Goal: Task Accomplishment & Management: Use online tool/utility

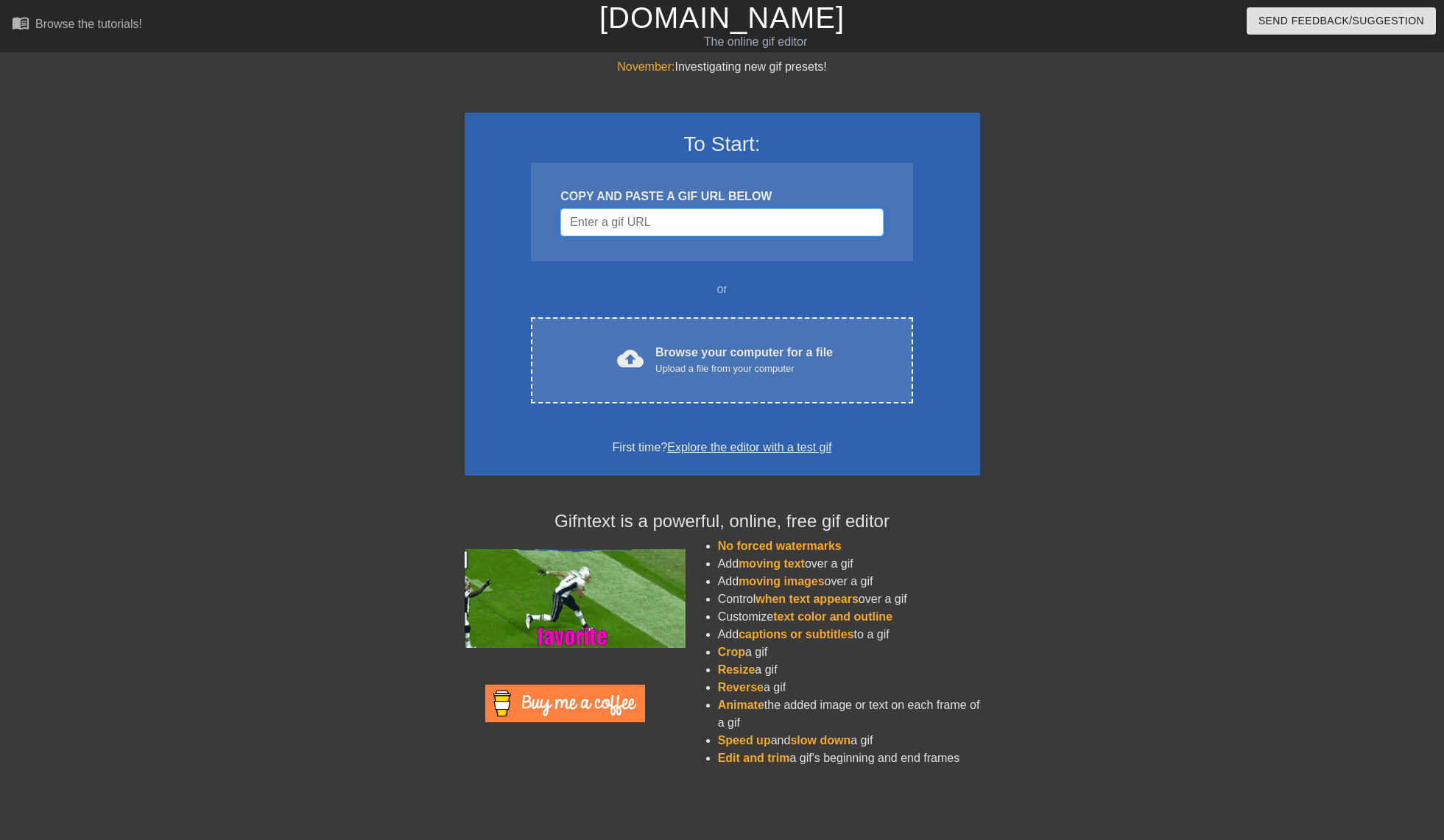
drag, startPoint x: 634, startPoint y: 232, endPoint x: 692, endPoint y: 277, distance: 73.4
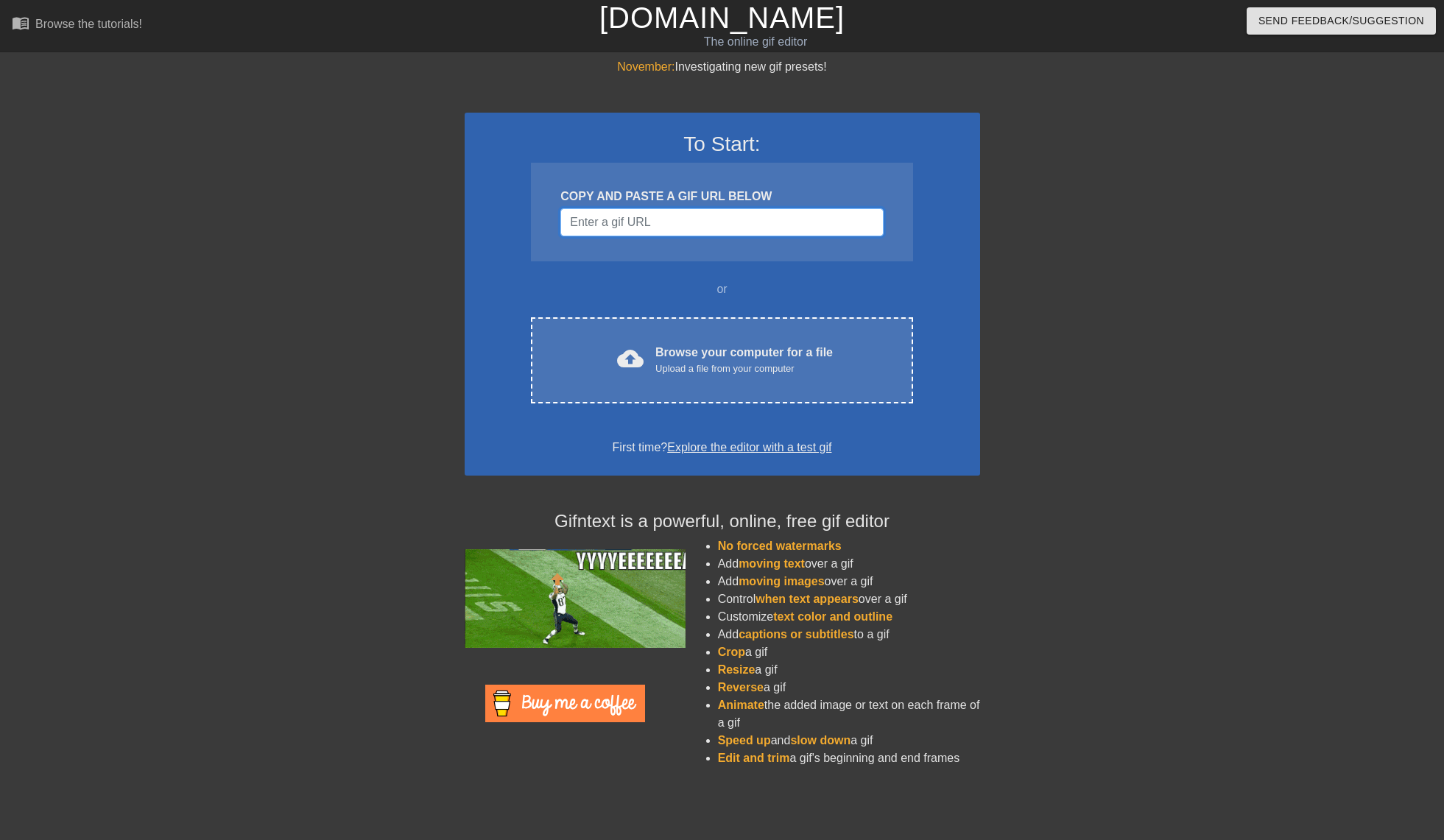
click at [635, 234] on input "Username" at bounding box center [721, 222] width 322 height 28
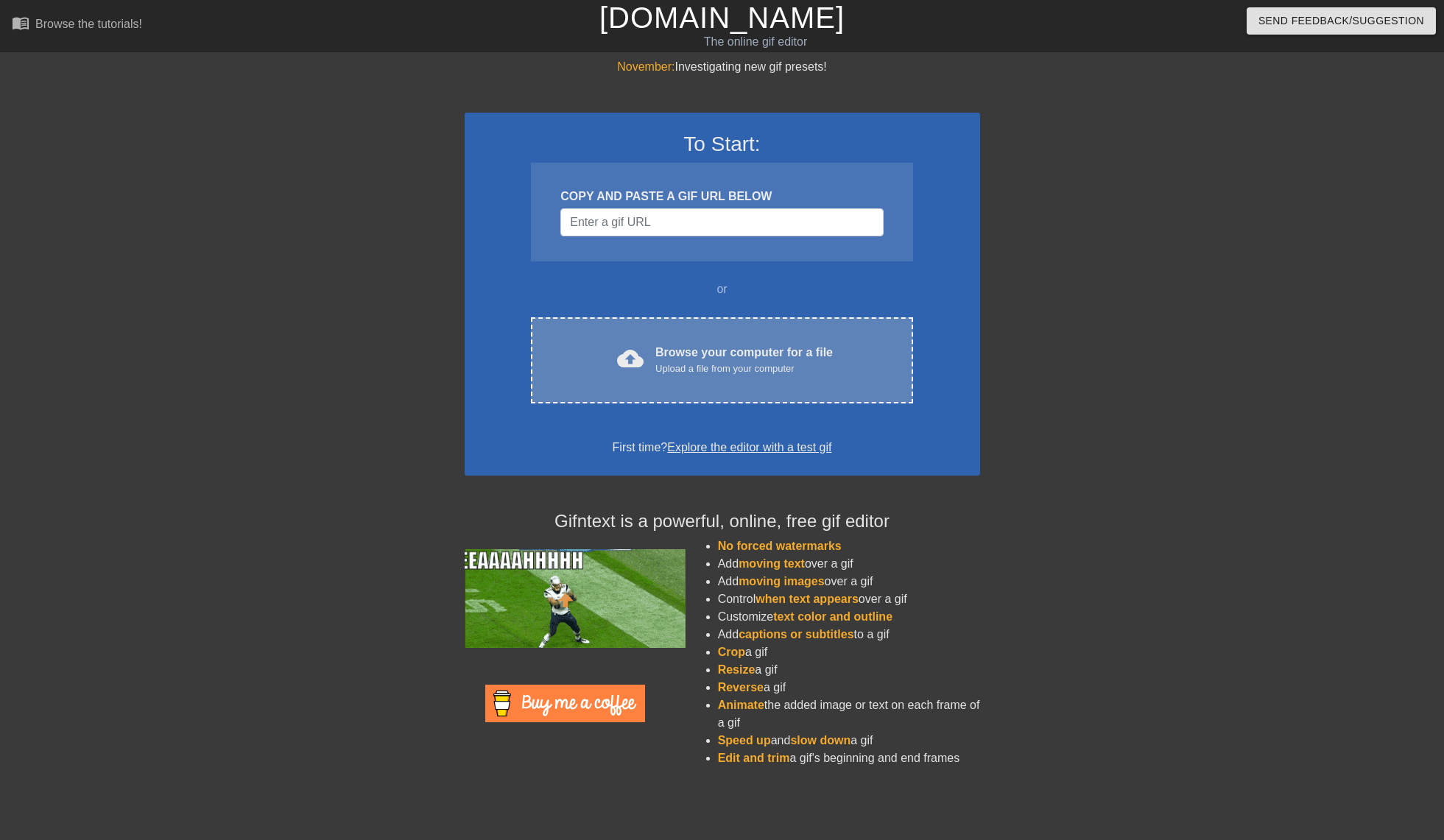
click at [713, 353] on div "Browse your computer for a file Upload a file from your computer" at bounding box center [744, 360] width 177 height 32
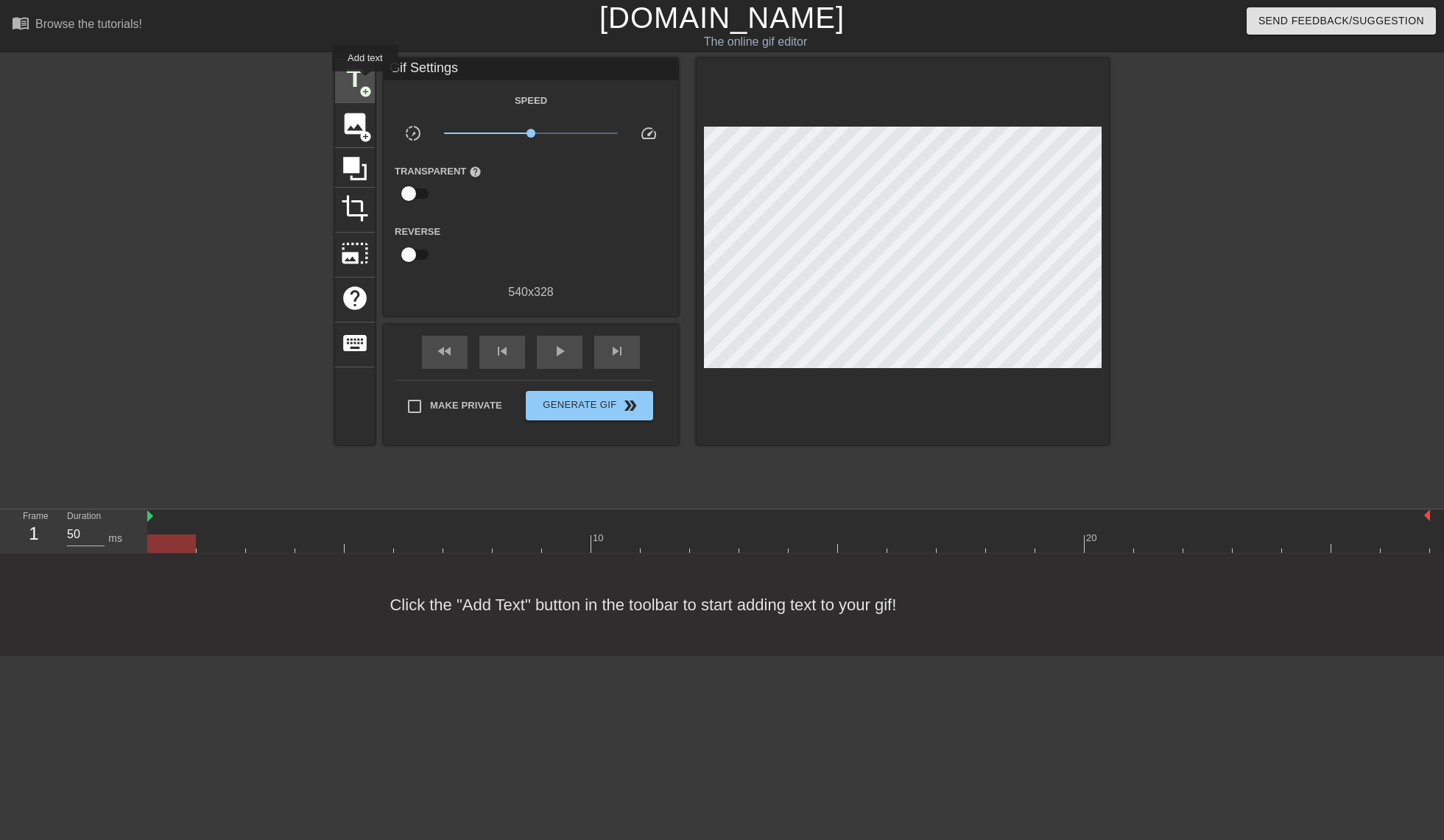
click at [366, 82] on span "title" at bounding box center [355, 78] width 28 height 28
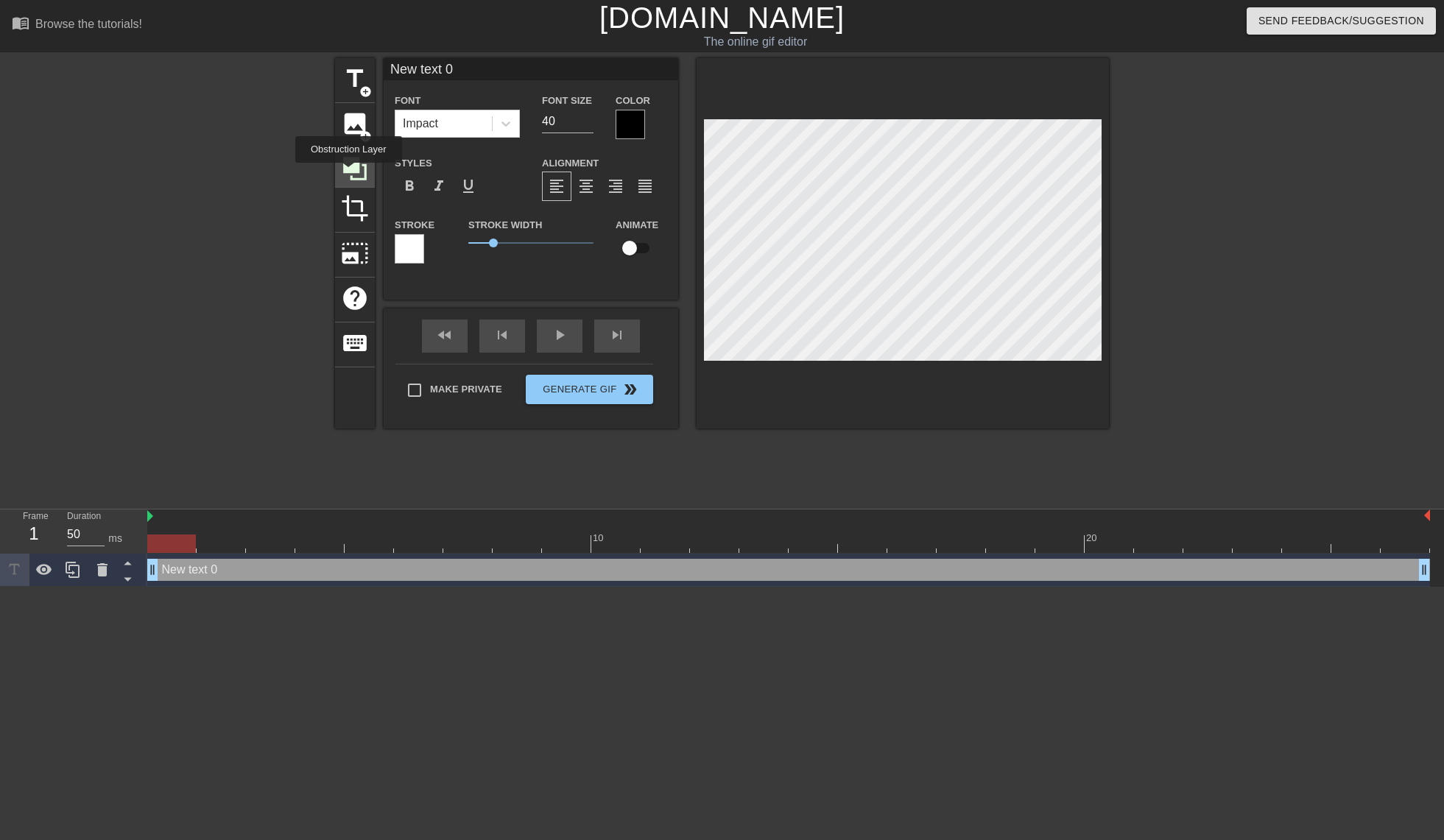
click at [348, 173] on icon at bounding box center [355, 169] width 28 height 28
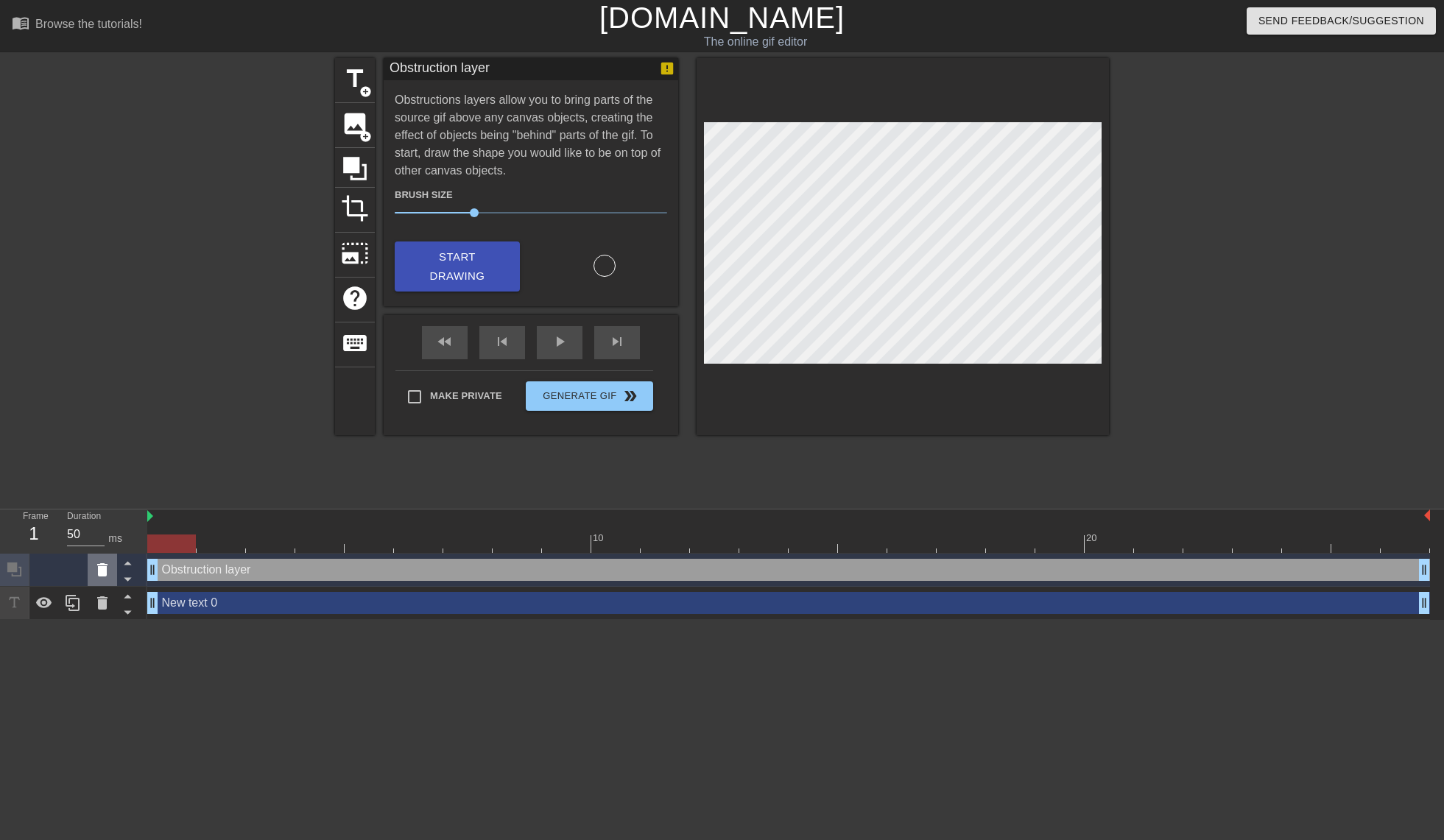
click at [100, 572] on icon at bounding box center [102, 570] width 10 height 13
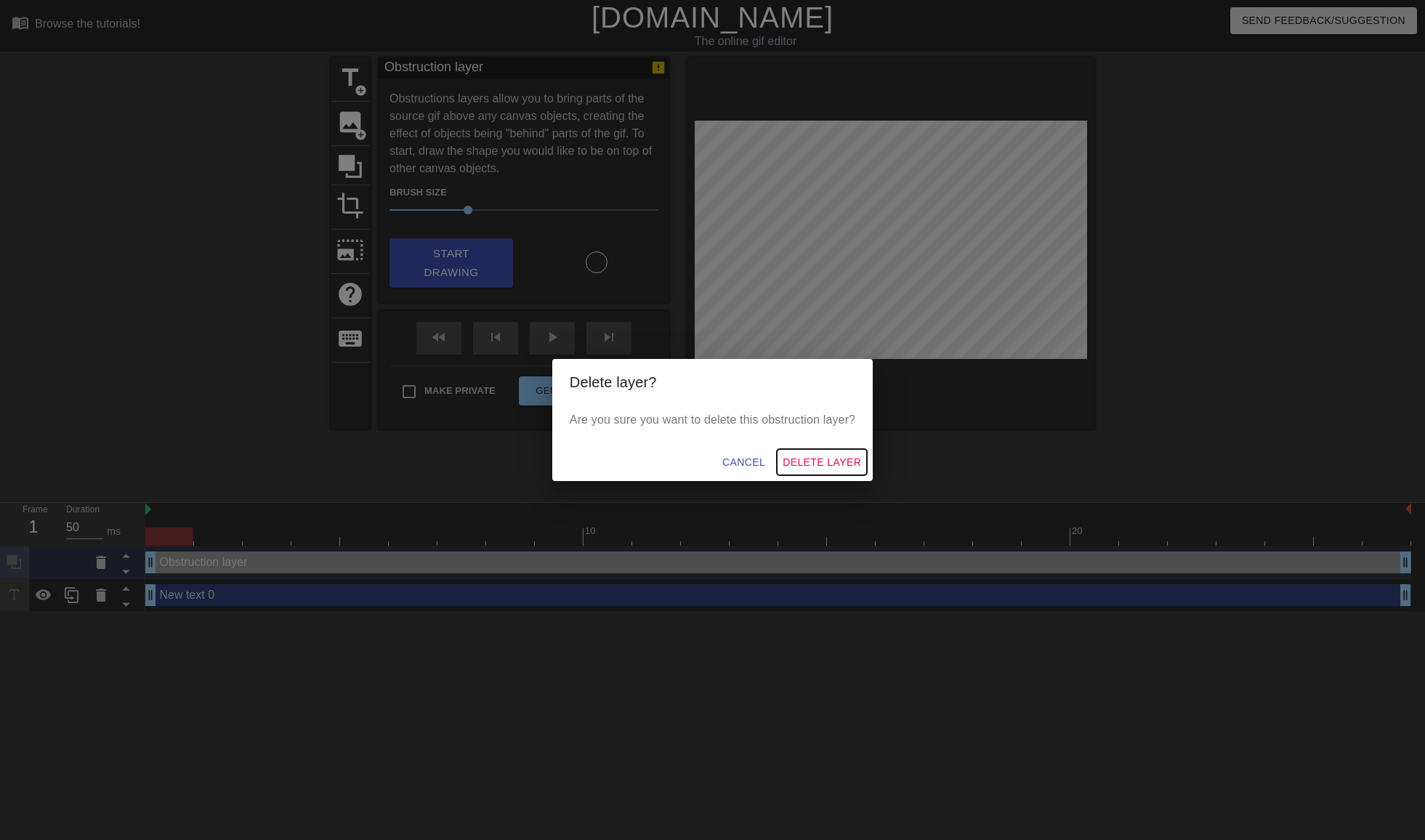
click at [811, 466] on span "Delete Layer" at bounding box center [822, 463] width 78 height 18
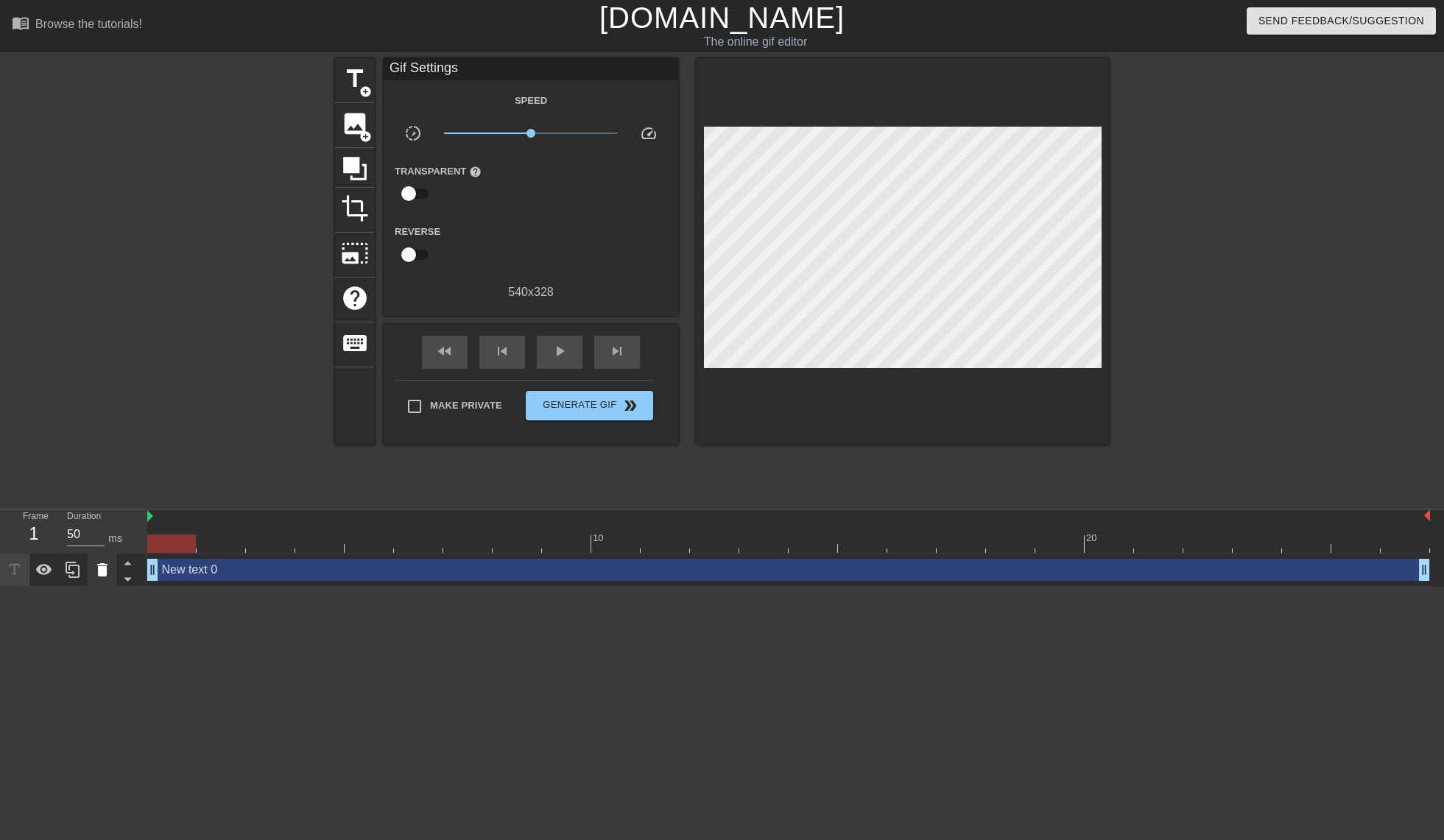
click at [96, 567] on icon at bounding box center [102, 570] width 18 height 18
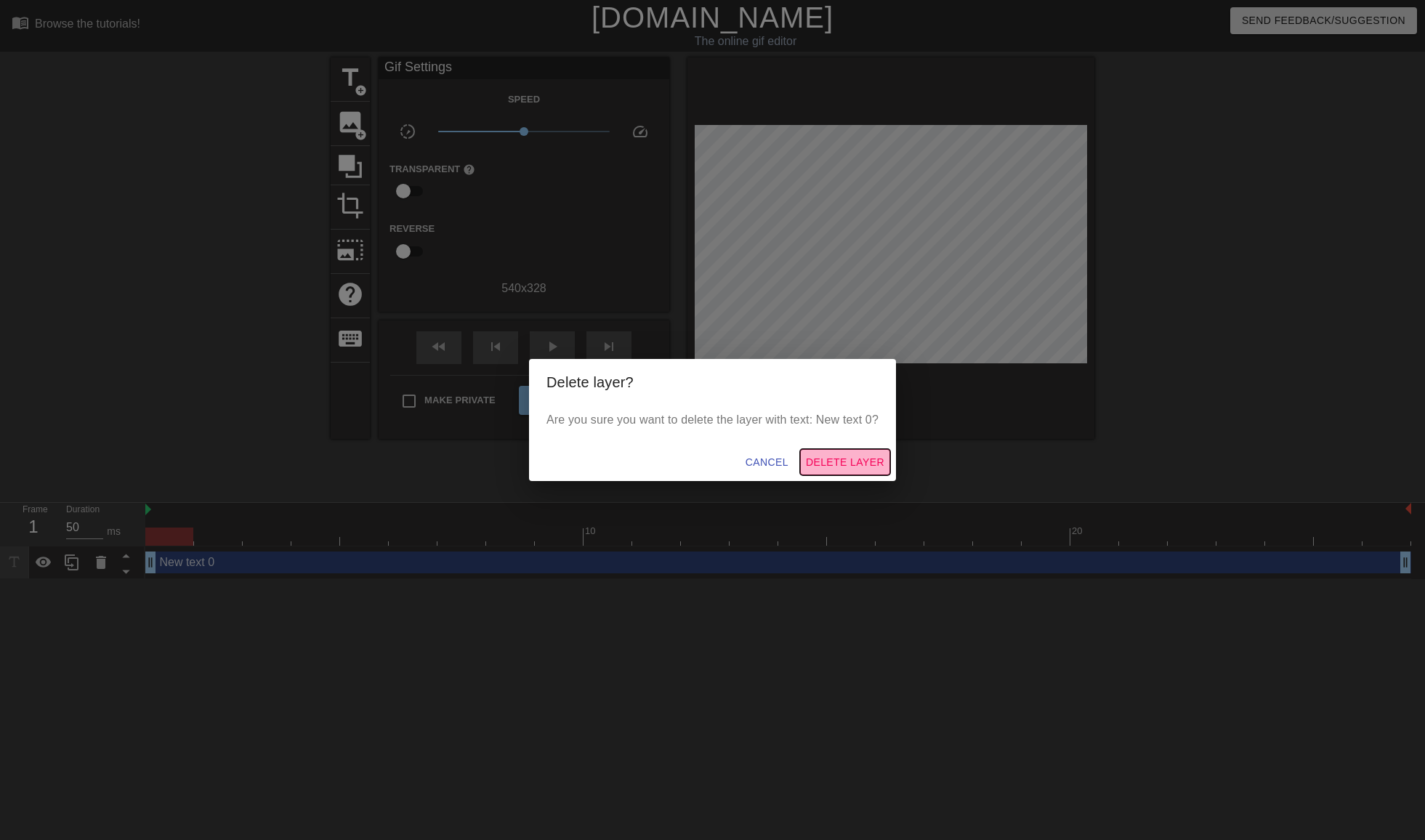
click at [833, 460] on span "Delete Layer" at bounding box center [846, 463] width 78 height 18
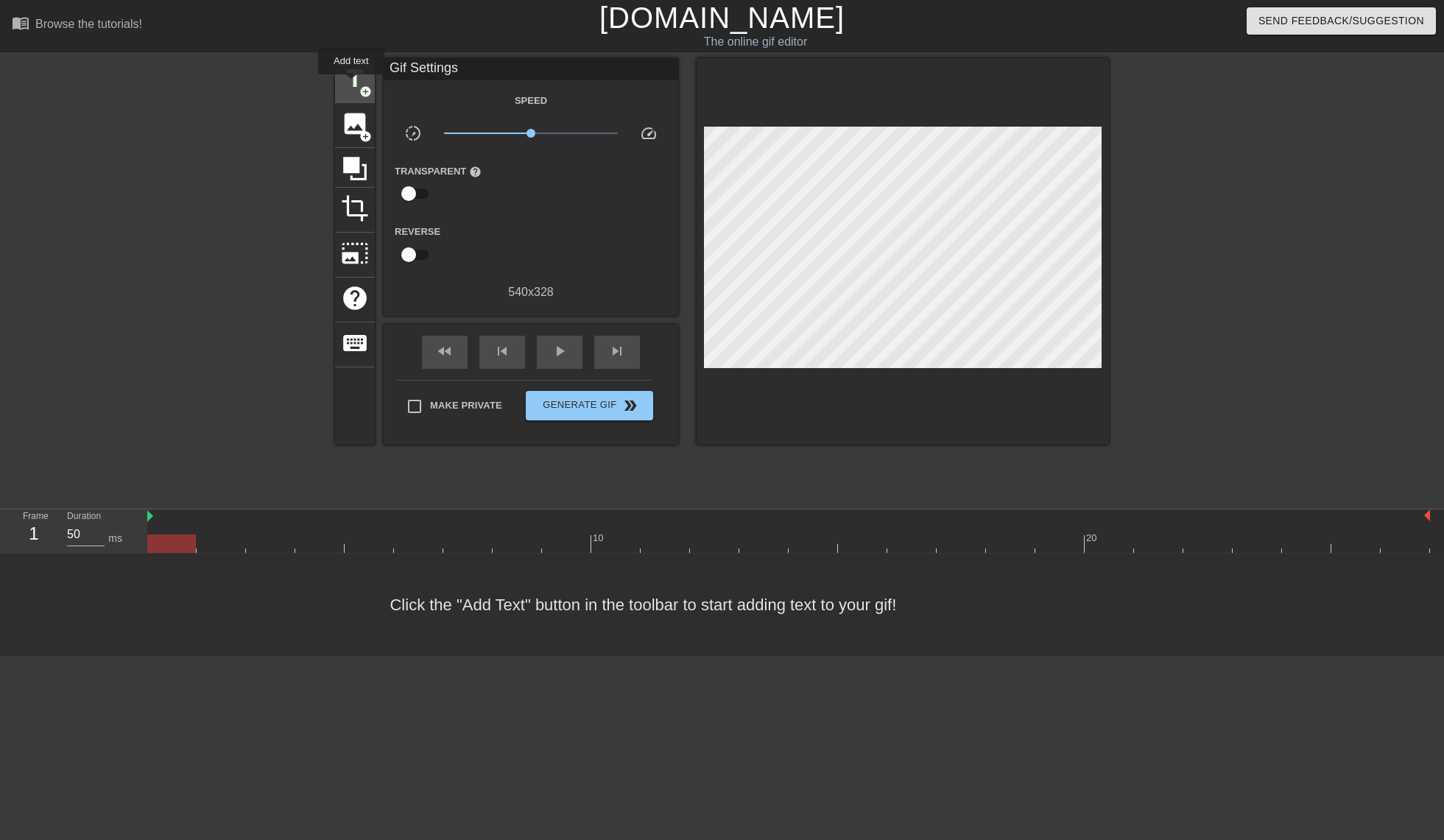
click at [351, 85] on span "title" at bounding box center [355, 78] width 28 height 28
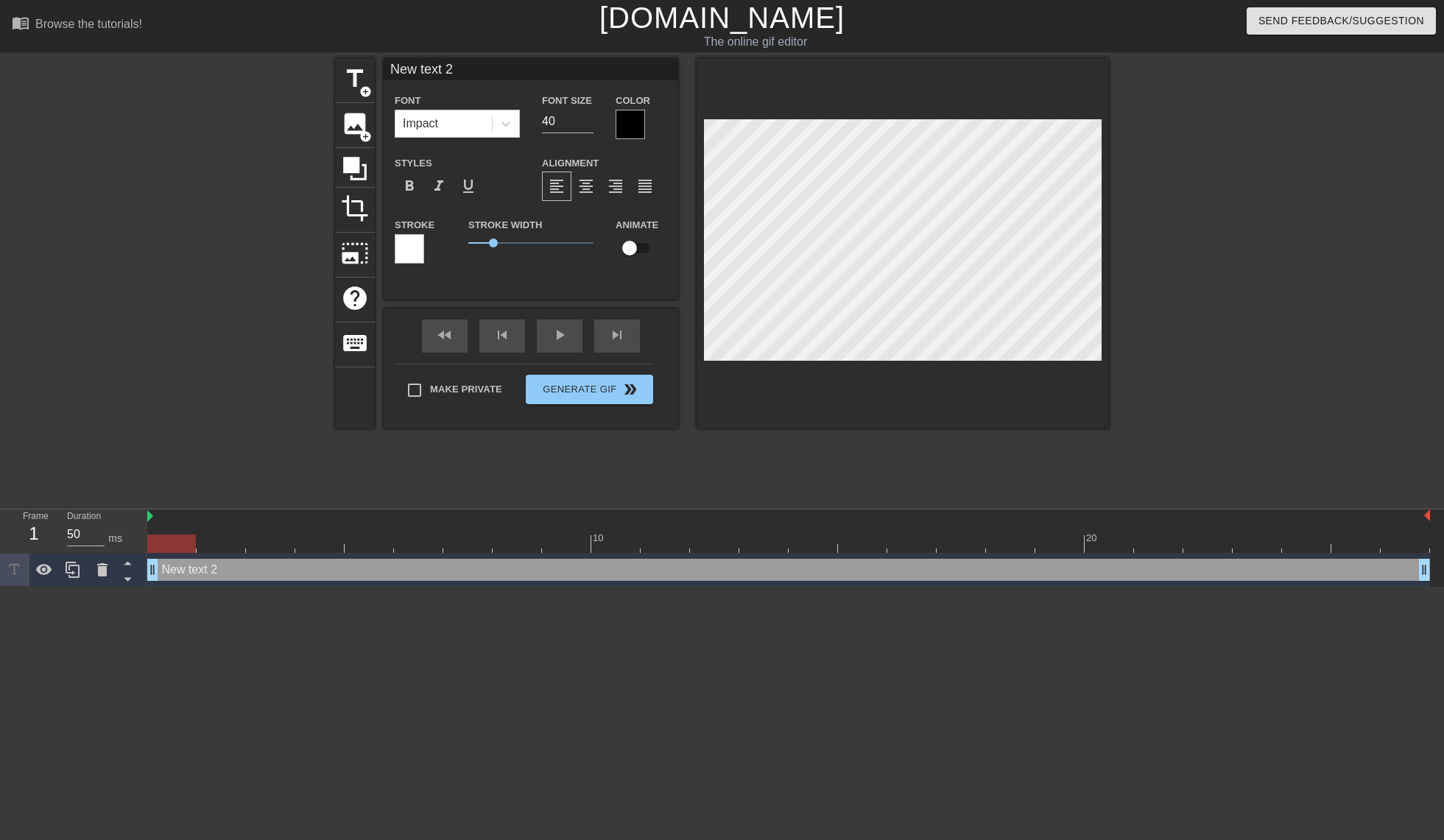
drag, startPoint x: 651, startPoint y: 129, endPoint x: 654, endPoint y: 138, distance: 9.5
click at [652, 129] on div "Color" at bounding box center [642, 115] width 52 height 48
click at [638, 120] on div at bounding box center [631, 125] width 30 height 30
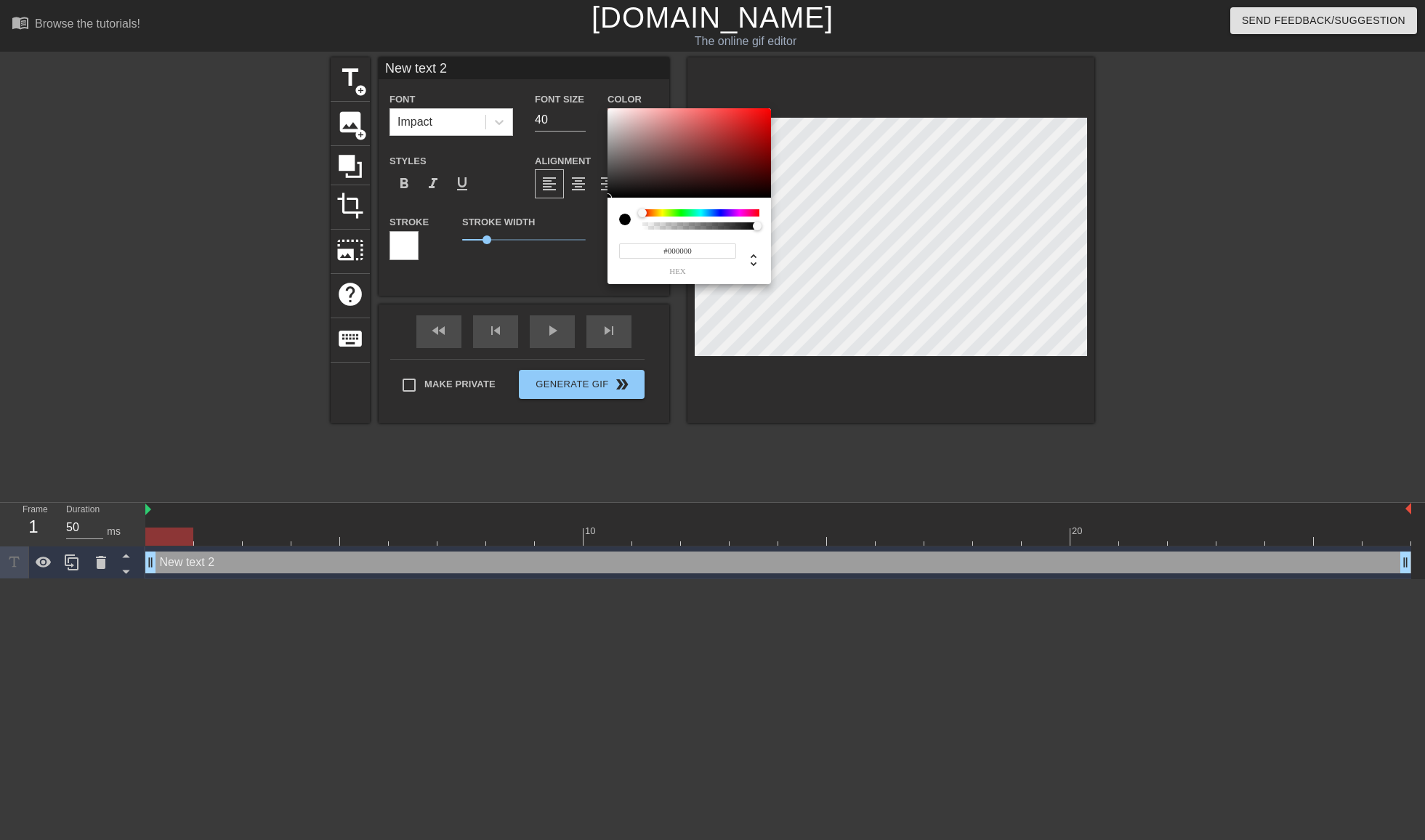
type input "#E1C7C7"
click at [627, 118] on div at bounding box center [689, 153] width 163 height 90
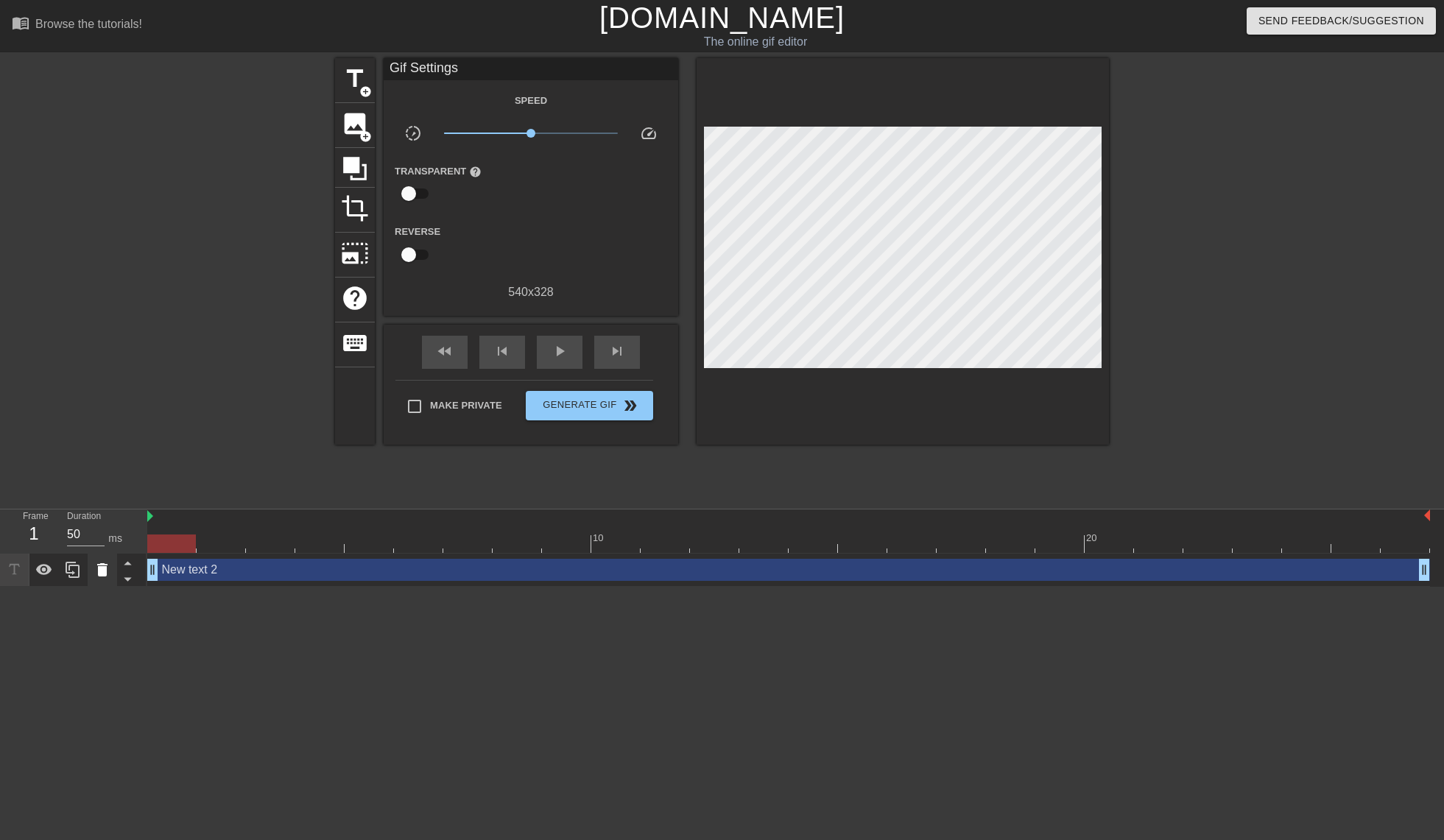
click at [91, 568] on div at bounding box center [102, 570] width 30 height 32
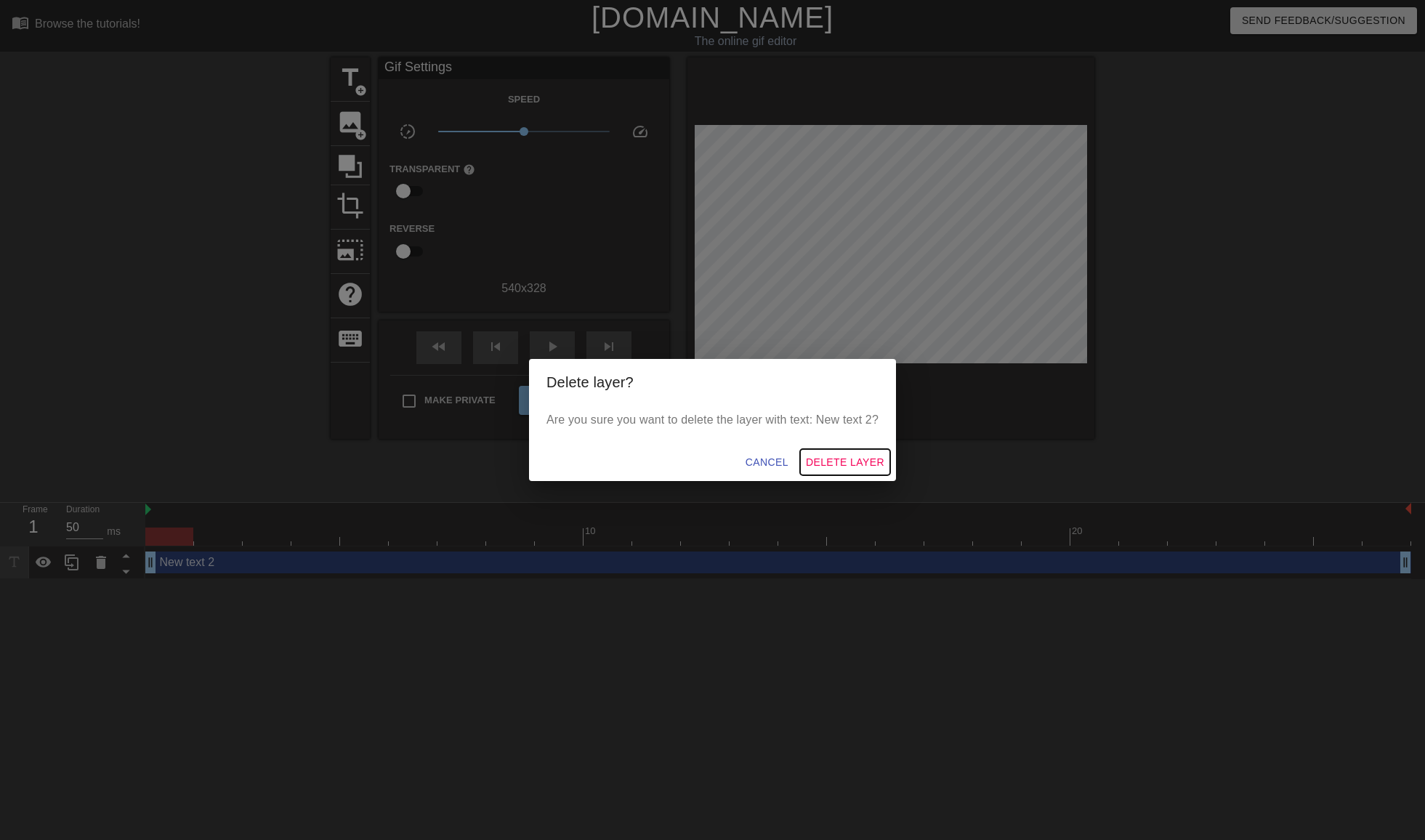
click at [837, 464] on span "Delete Layer" at bounding box center [846, 463] width 78 height 18
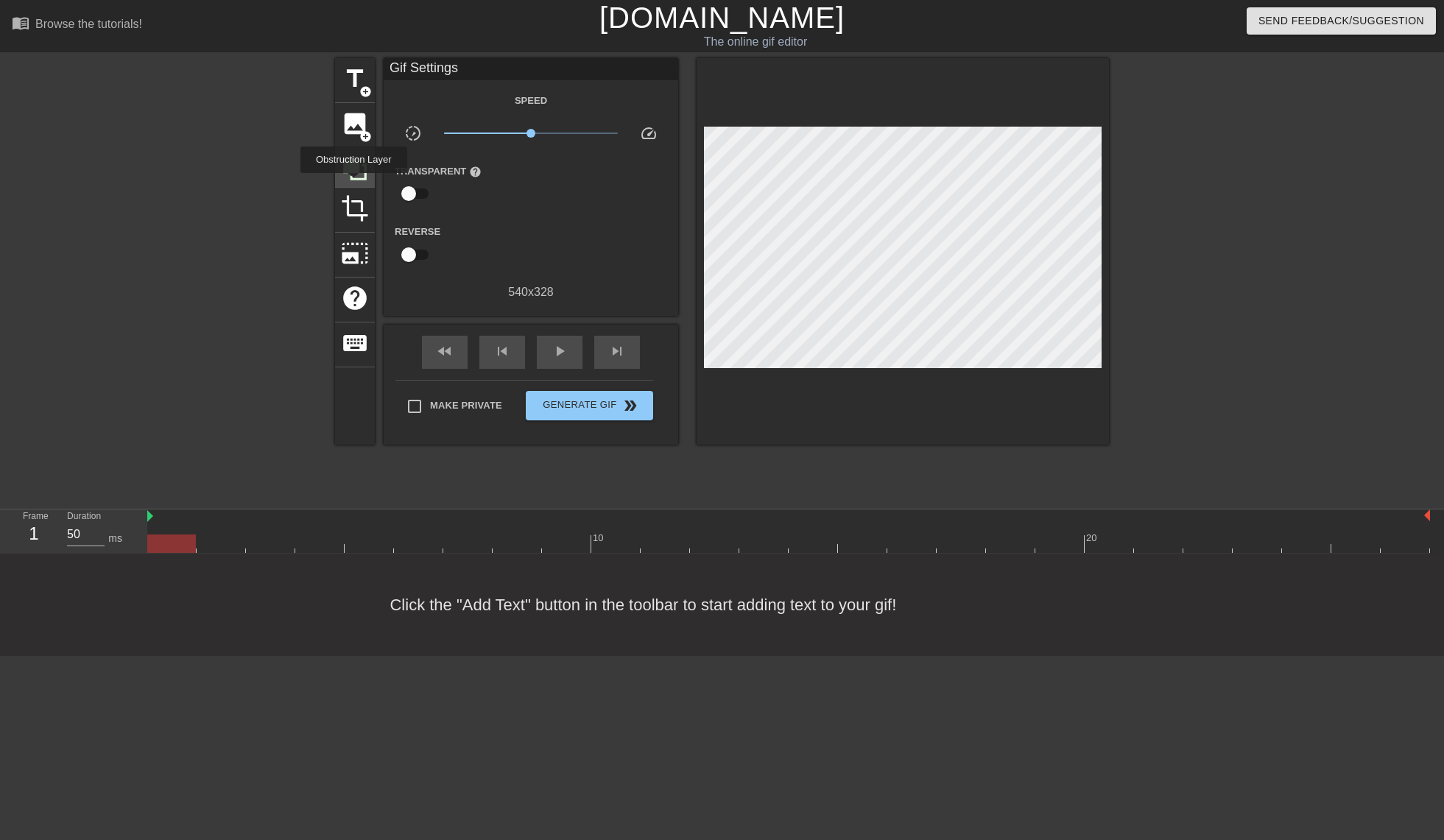
click at [354, 184] on div at bounding box center [355, 167] width 40 height 40
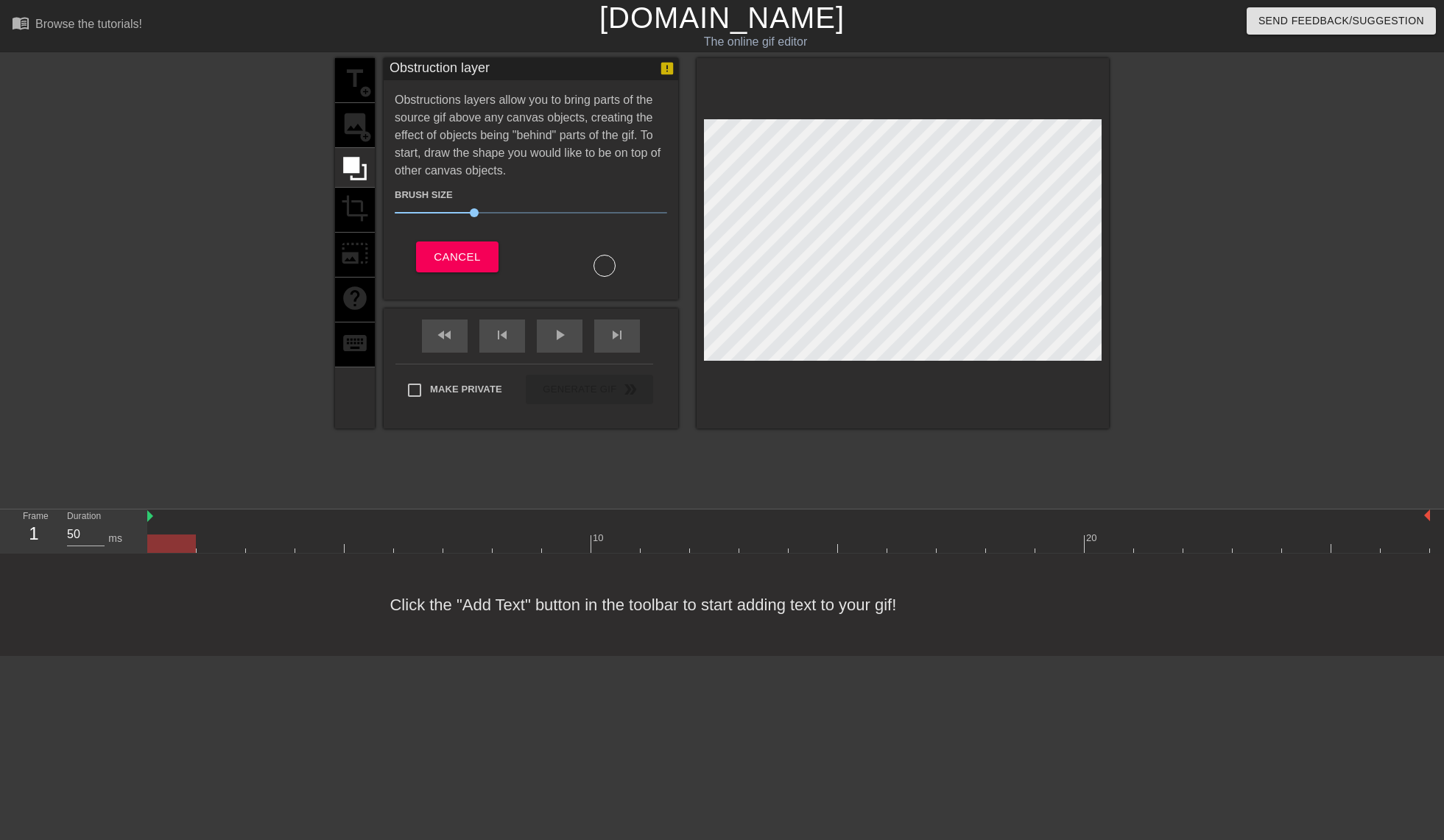
click at [346, 201] on div "title add_circle image add_circle crop photo_size_select_large help keyboard" at bounding box center [355, 243] width 40 height 370
click at [355, 217] on div "title add_circle image add_circle crop photo_size_select_large help keyboard" at bounding box center [355, 243] width 40 height 370
click at [459, 277] on div "Obstruction layer Obstructions layers allow you to bring parts of the source gi…" at bounding box center [531, 179] width 295 height 242
click at [455, 269] on button "Cancel" at bounding box center [457, 258] width 82 height 31
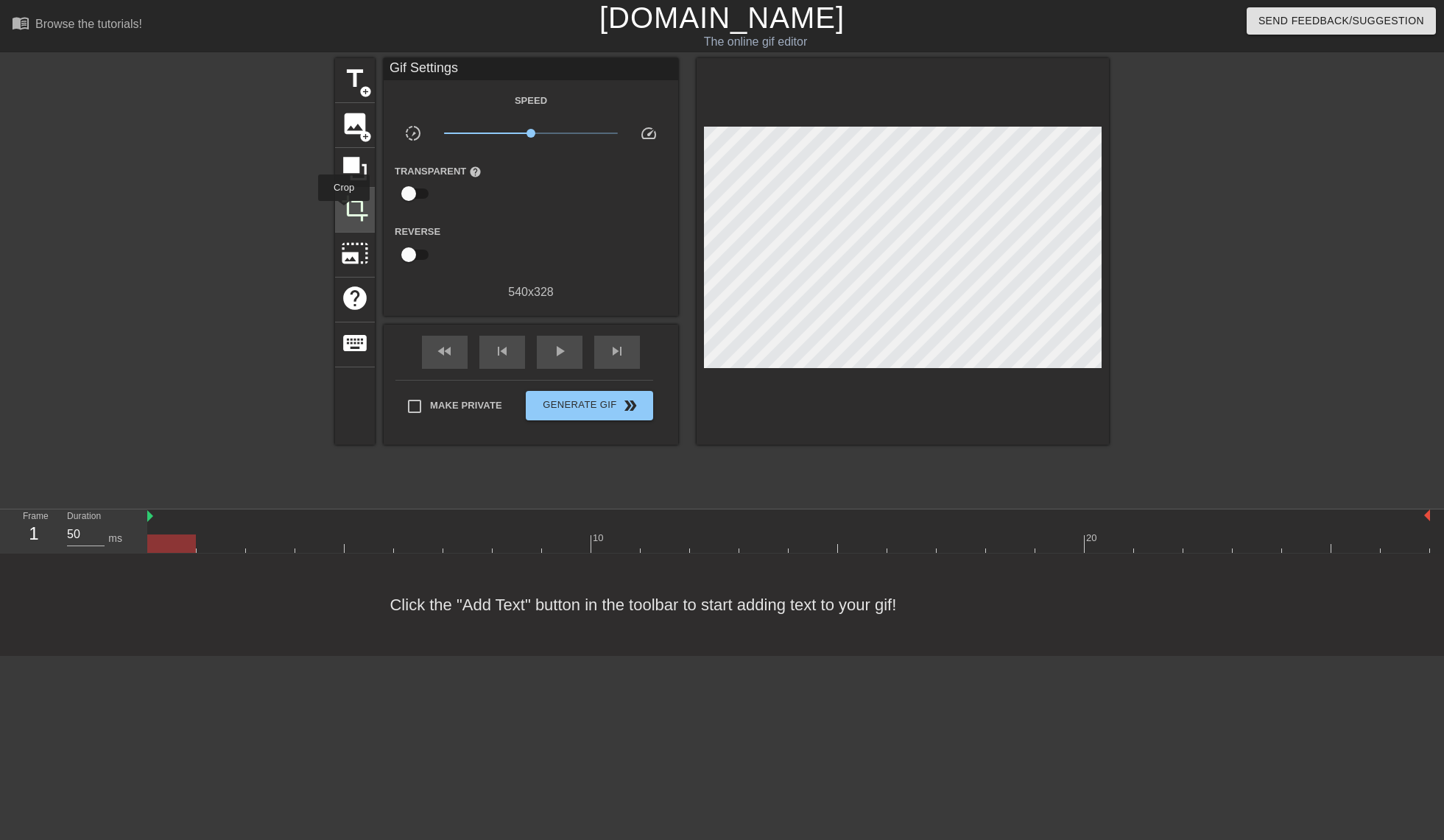
click at [344, 211] on span "crop" at bounding box center [355, 209] width 28 height 28
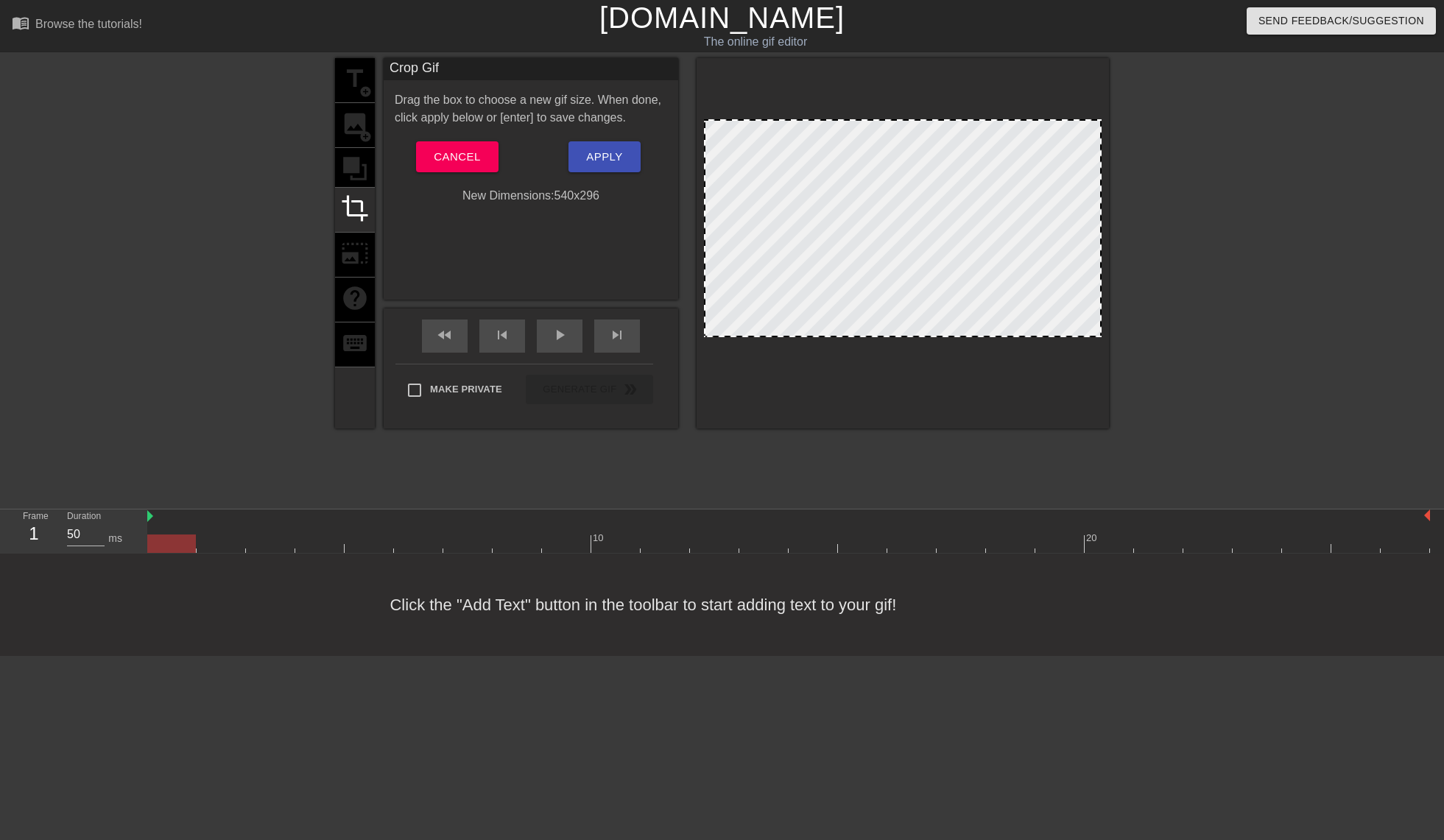
drag, startPoint x: 899, startPoint y: 357, endPoint x: 909, endPoint y: 333, distance: 26.0
click at [931, 408] on div at bounding box center [903, 243] width 413 height 370
click at [351, 78] on div "title add_circle image add_circle crop photo_size_select_large help keyboard" at bounding box center [355, 243] width 40 height 370
click at [608, 161] on span "Apply" at bounding box center [604, 157] width 36 height 19
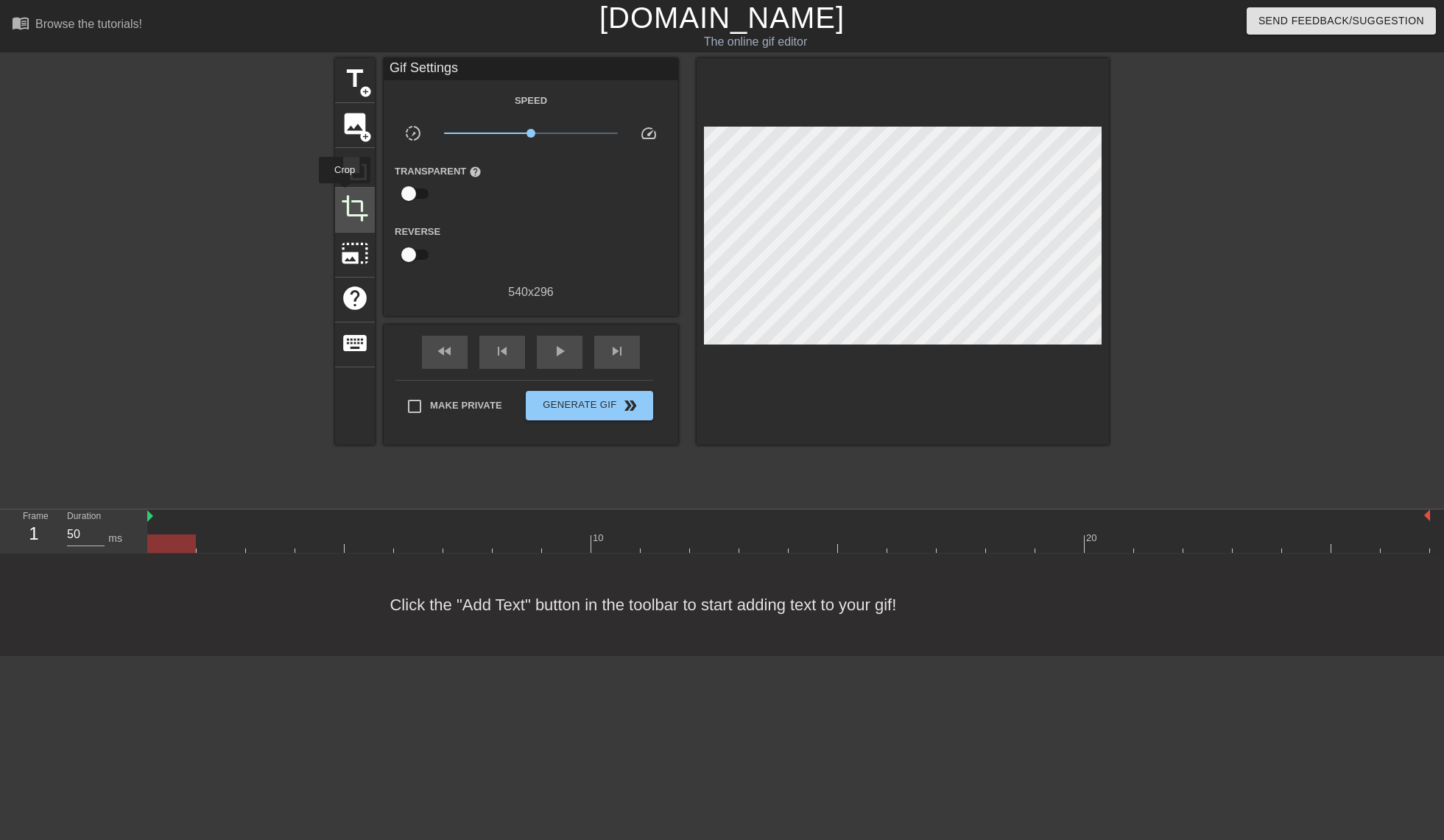
click at [344, 195] on span "crop" at bounding box center [355, 209] width 28 height 28
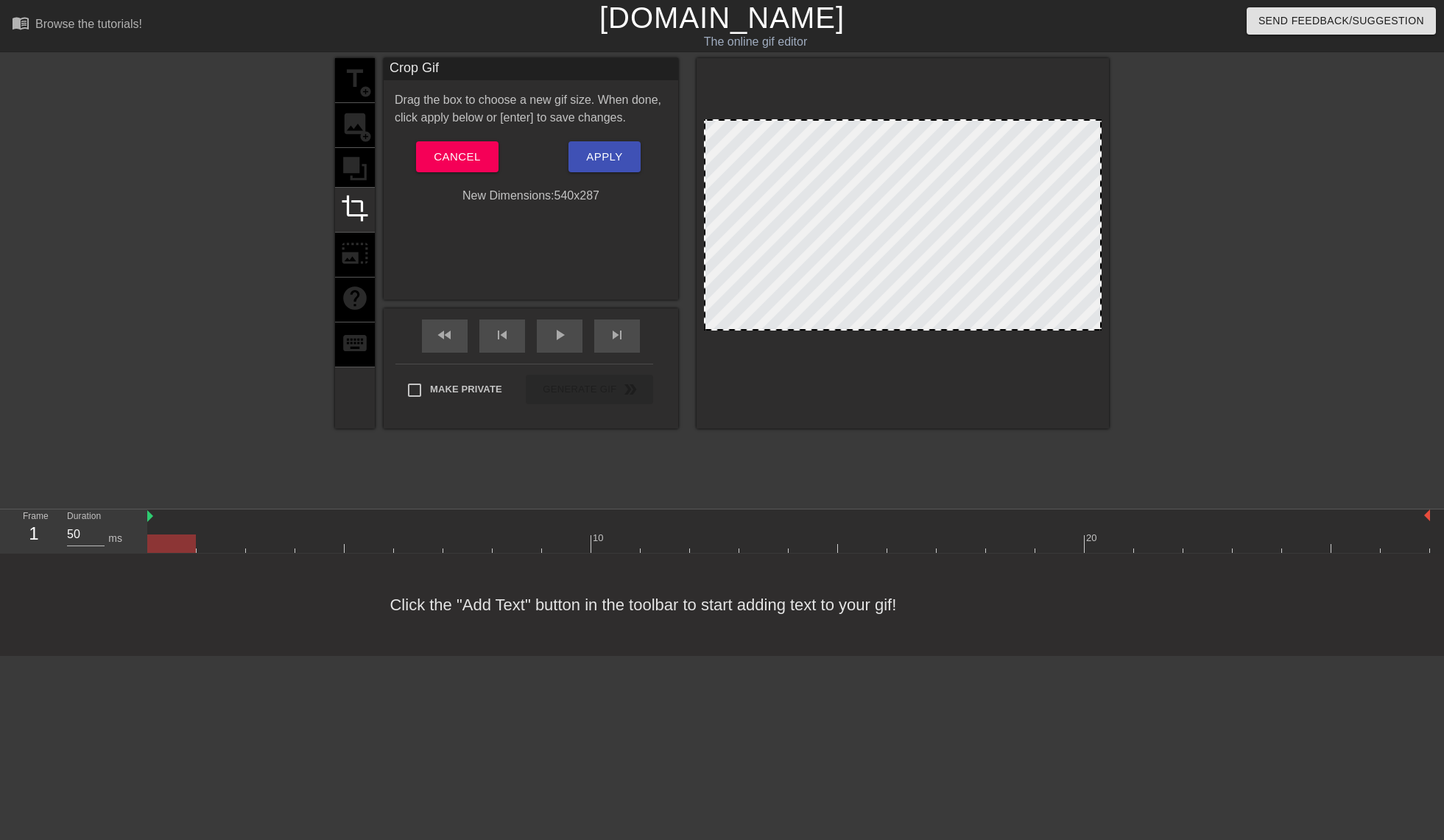
click at [907, 330] on div at bounding box center [903, 330] width 395 height 7
click at [999, 430] on div "title add_circle image add_circle crop photo_size_select_large help keyboard Cr…" at bounding box center [722, 279] width 774 height 442
click at [351, 120] on div "title add_circle image add_circle crop photo_size_select_large help keyboard" at bounding box center [355, 243] width 40 height 370
click at [355, 90] on div "title add_circle image add_circle crop photo_size_select_large help keyboard" at bounding box center [355, 243] width 40 height 370
click at [608, 151] on span "Apply" at bounding box center [604, 157] width 36 height 19
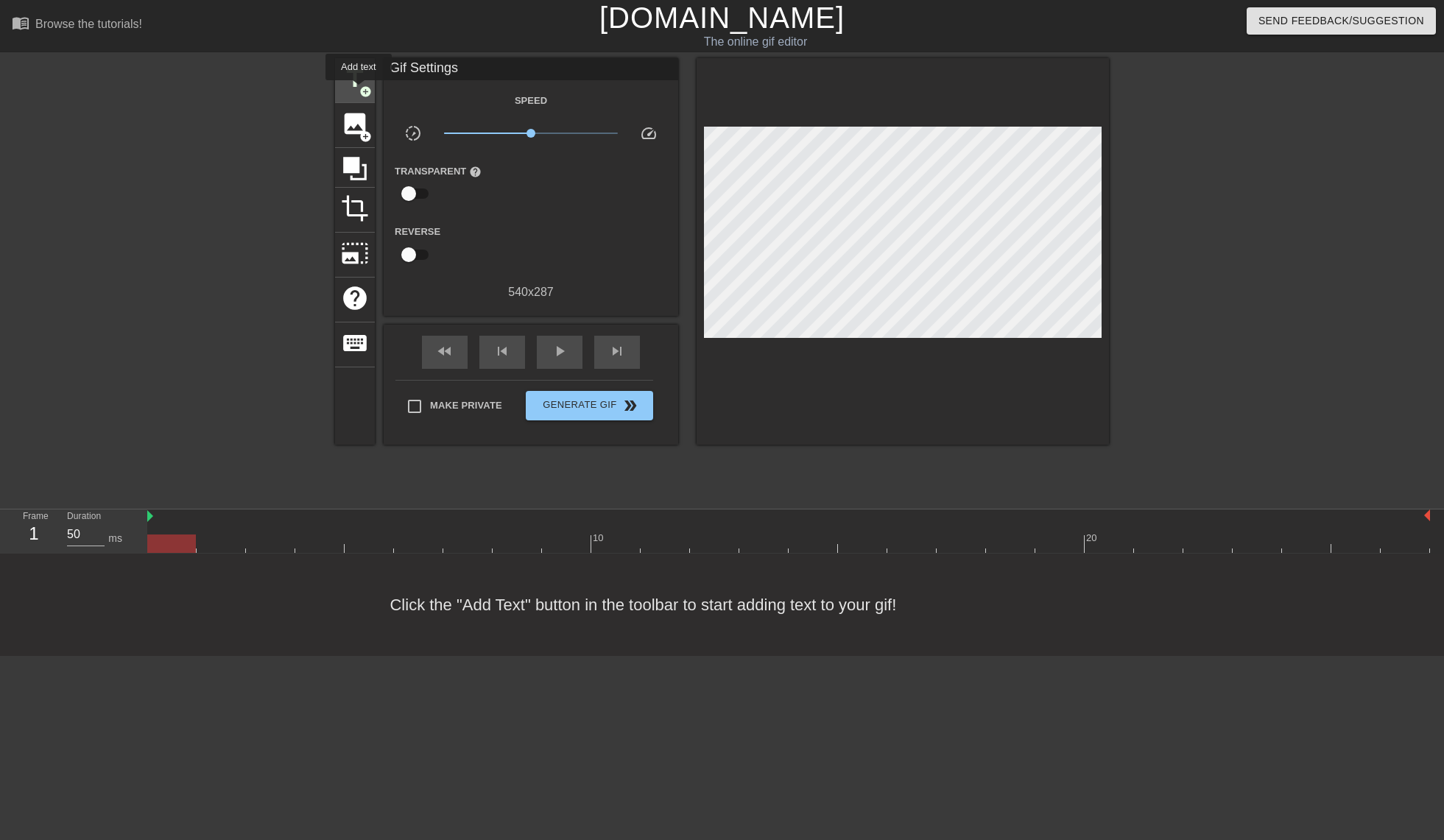
click at [358, 90] on span "title" at bounding box center [355, 78] width 28 height 28
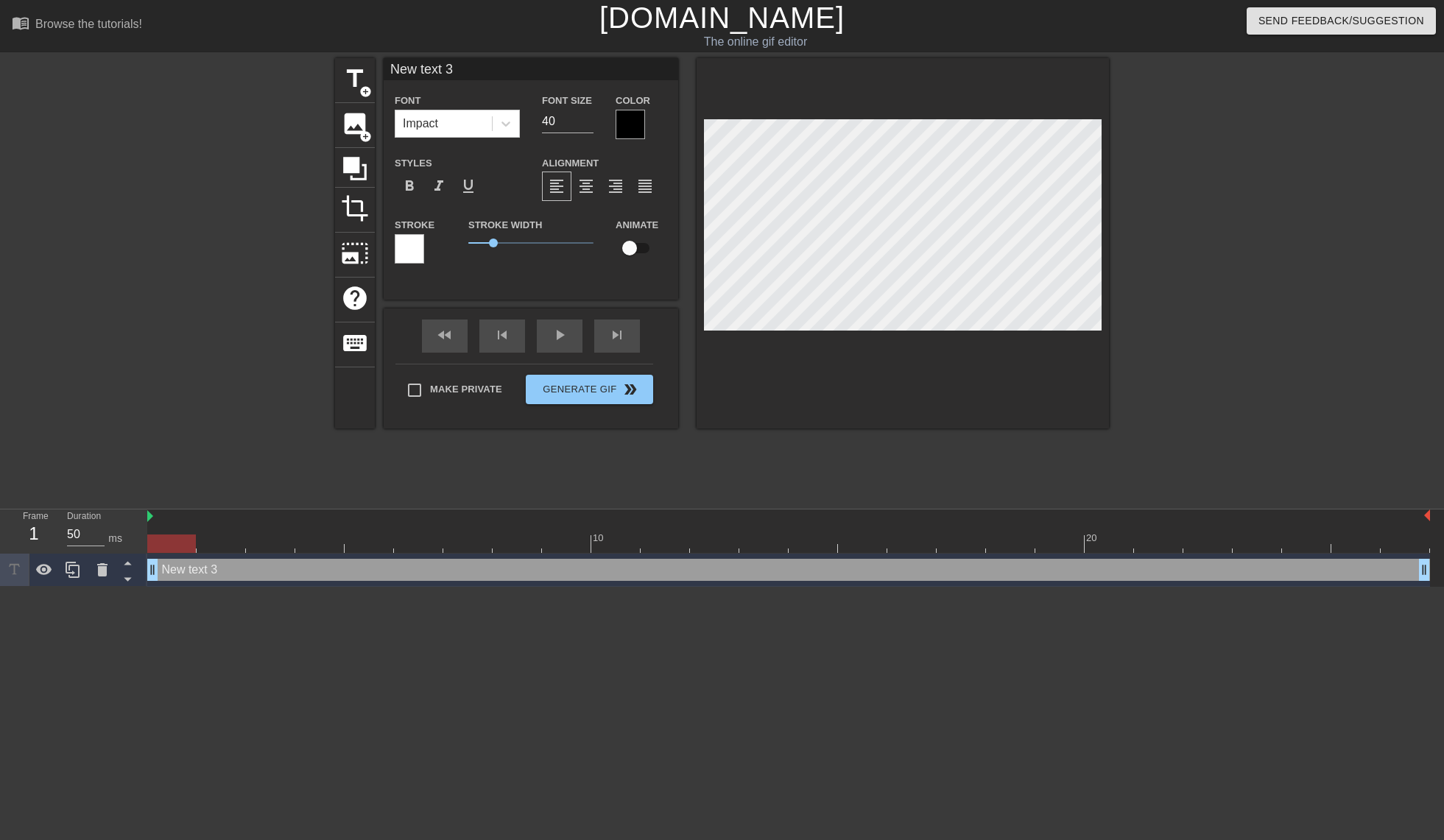
click at [625, 123] on div at bounding box center [631, 125] width 30 height 30
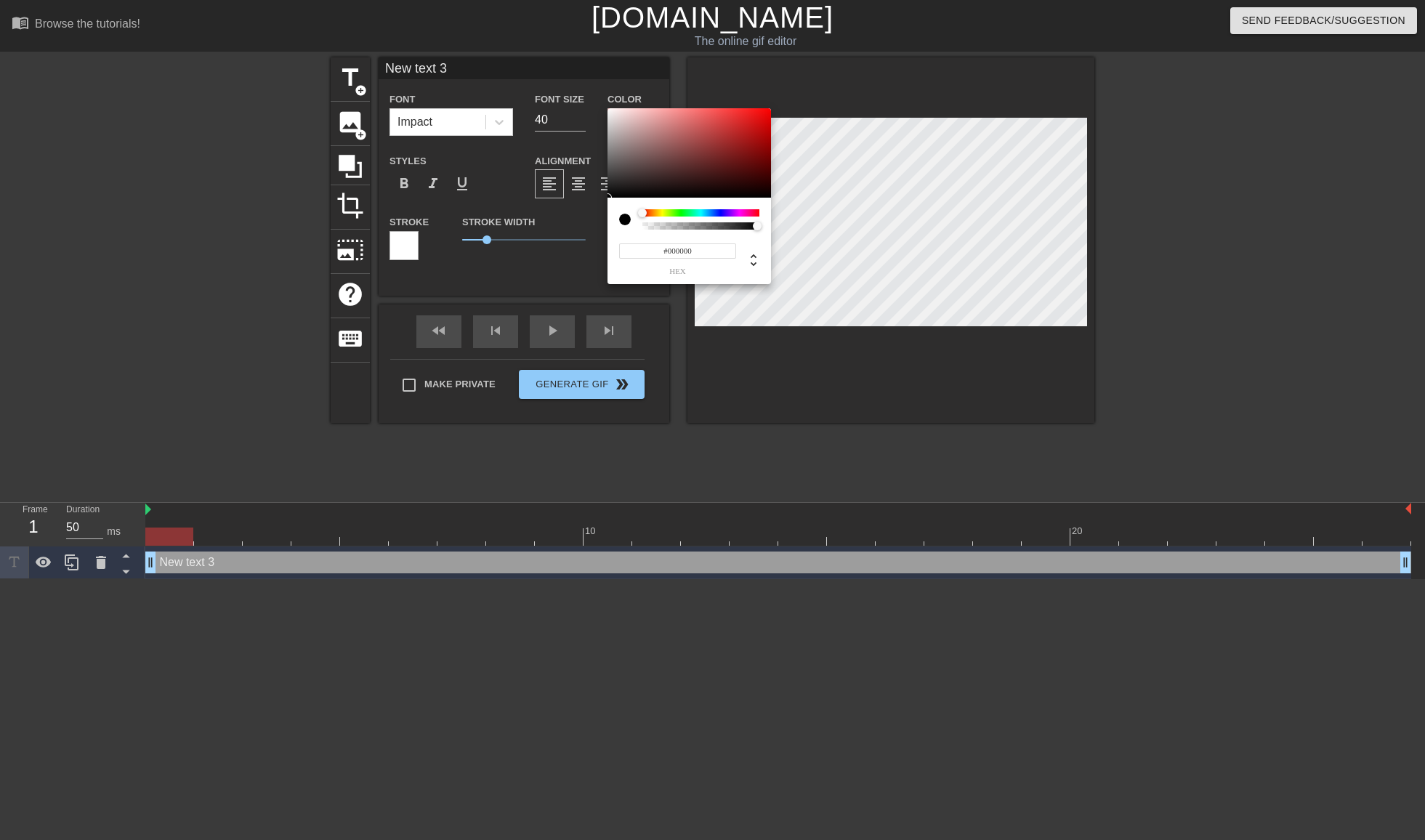
type input "0"
drag, startPoint x: 627, startPoint y: 226, endPoint x: 515, endPoint y: 232, distance: 112.2
click at [517, 231] on div "0 r 0 g 0 b 0 a" at bounding box center [712, 420] width 1425 height 840
type input "1"
click at [760, 226] on div at bounding box center [757, 226] width 9 height 9
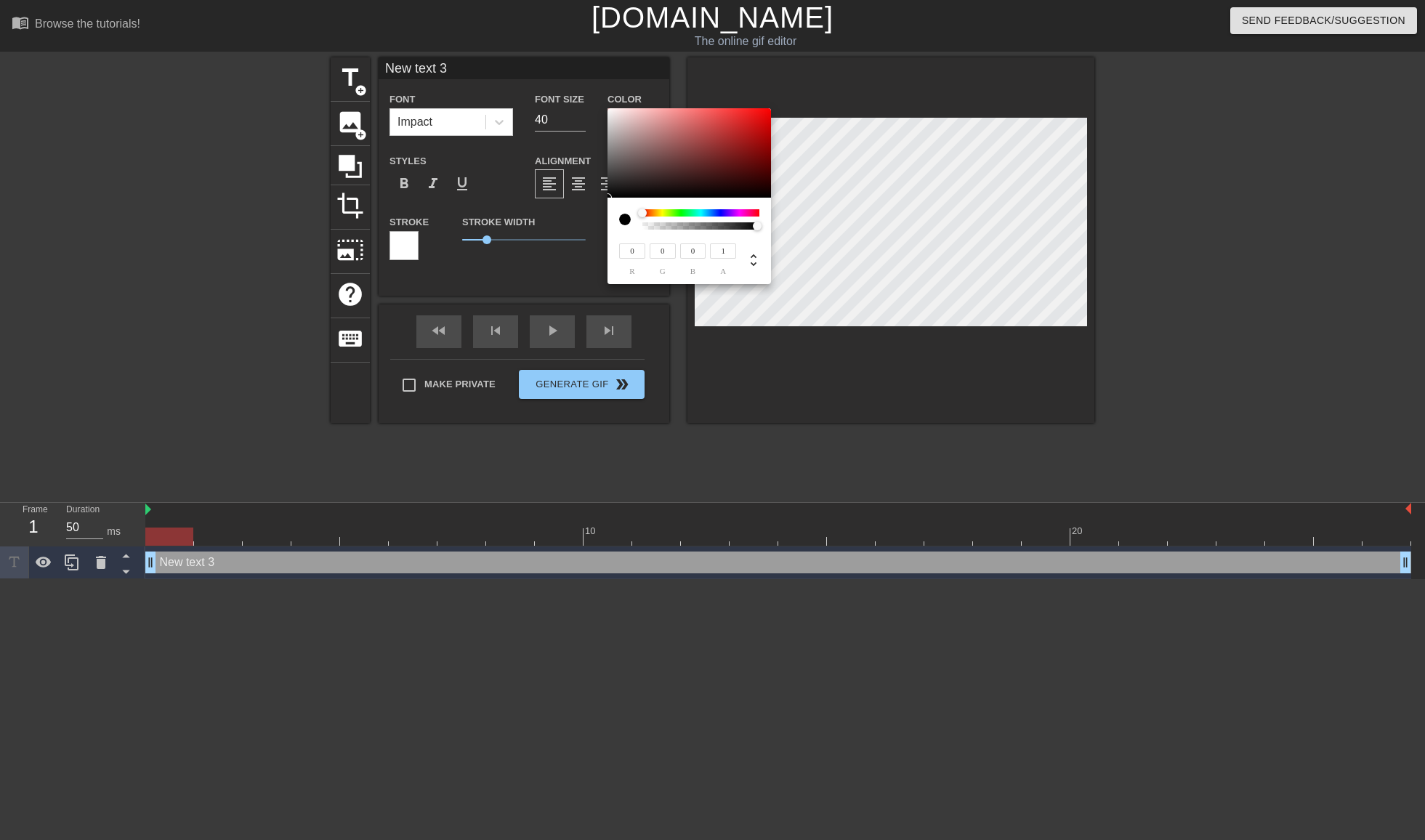
type input "200"
type input "185"
type input "227"
type input "216"
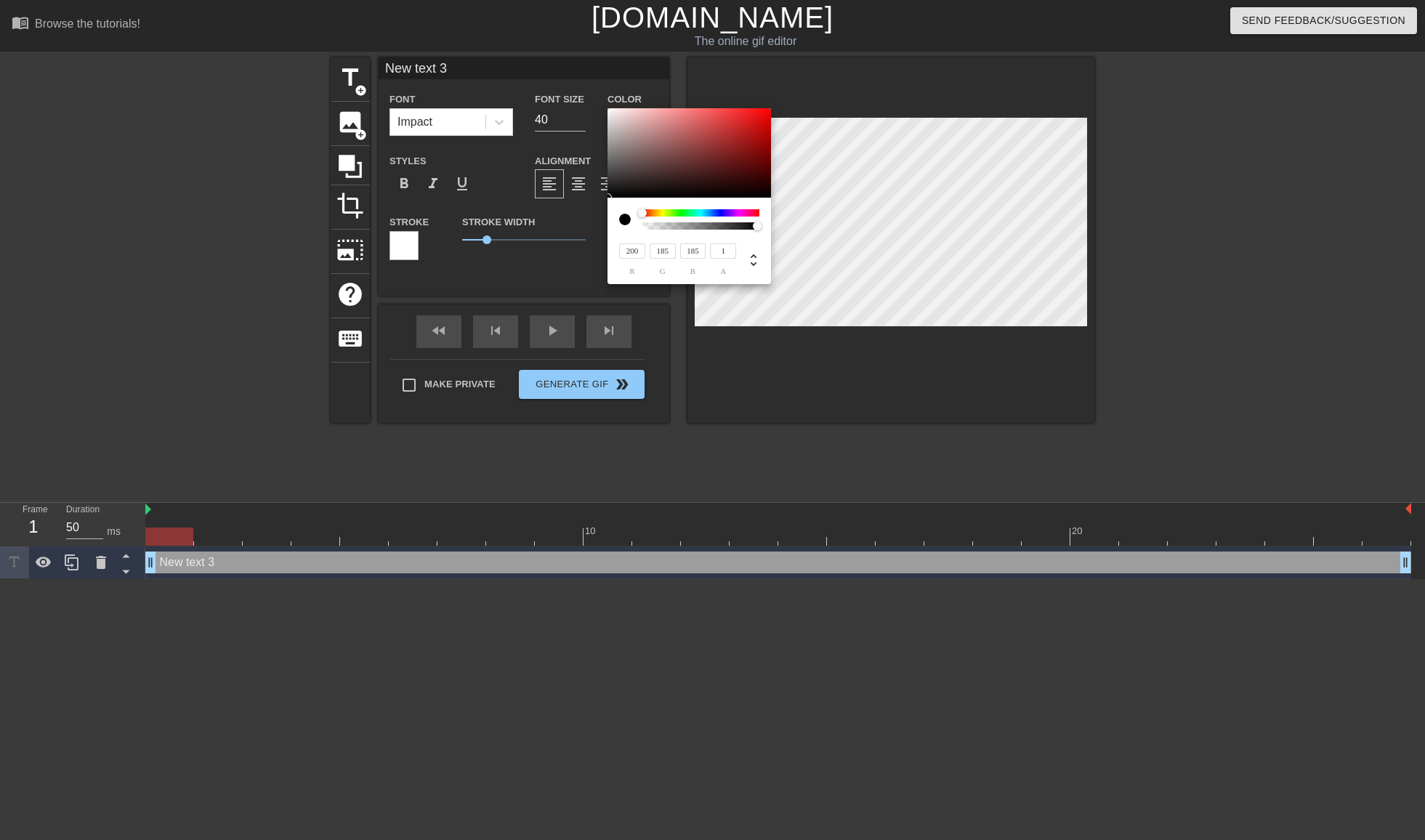
type input "216"
type input "255"
click at [579, 80] on div "255 r 255 g 255 b 1 a" at bounding box center [712, 420] width 1425 height 840
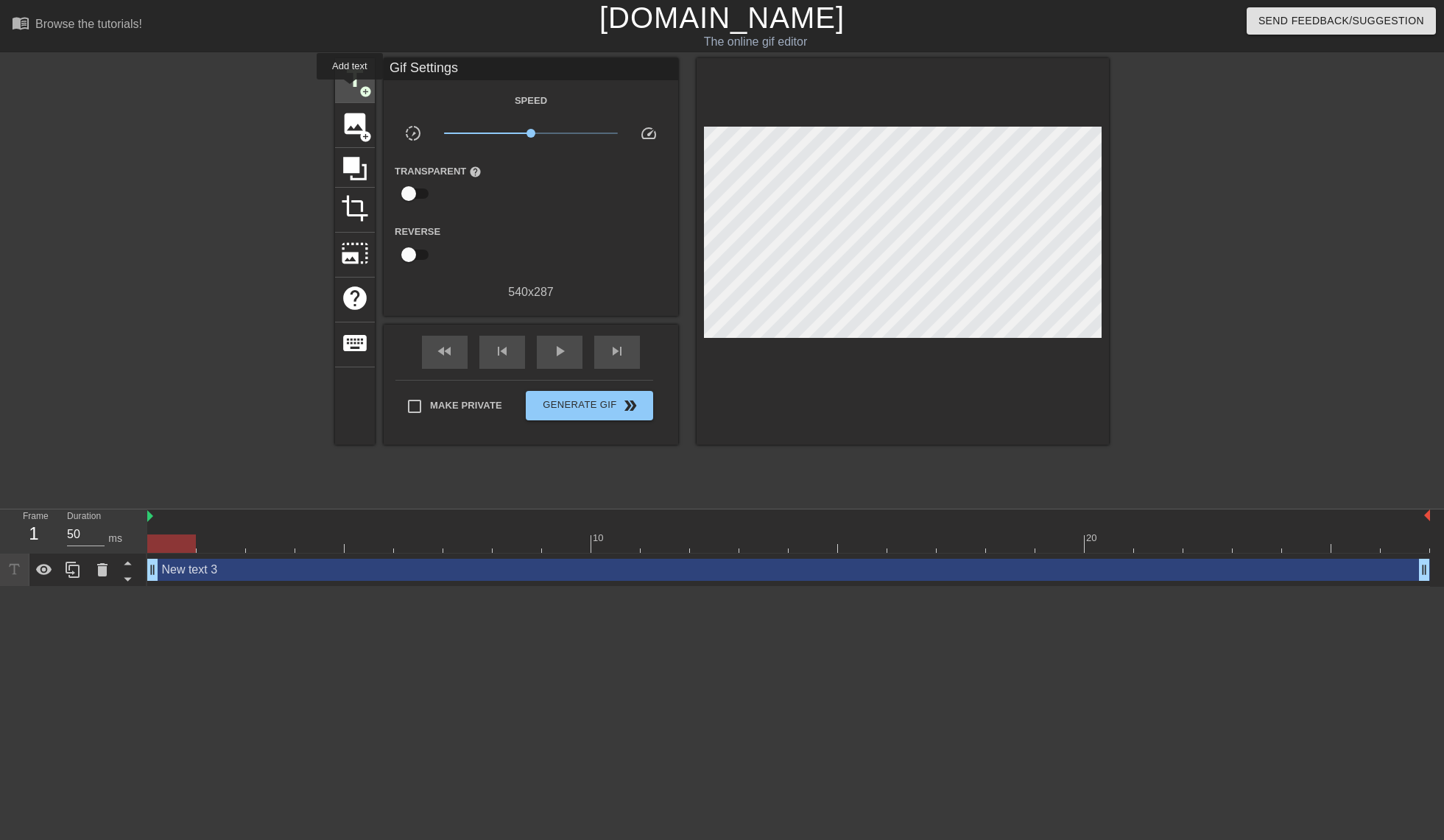
click at [350, 90] on span "title" at bounding box center [355, 78] width 28 height 28
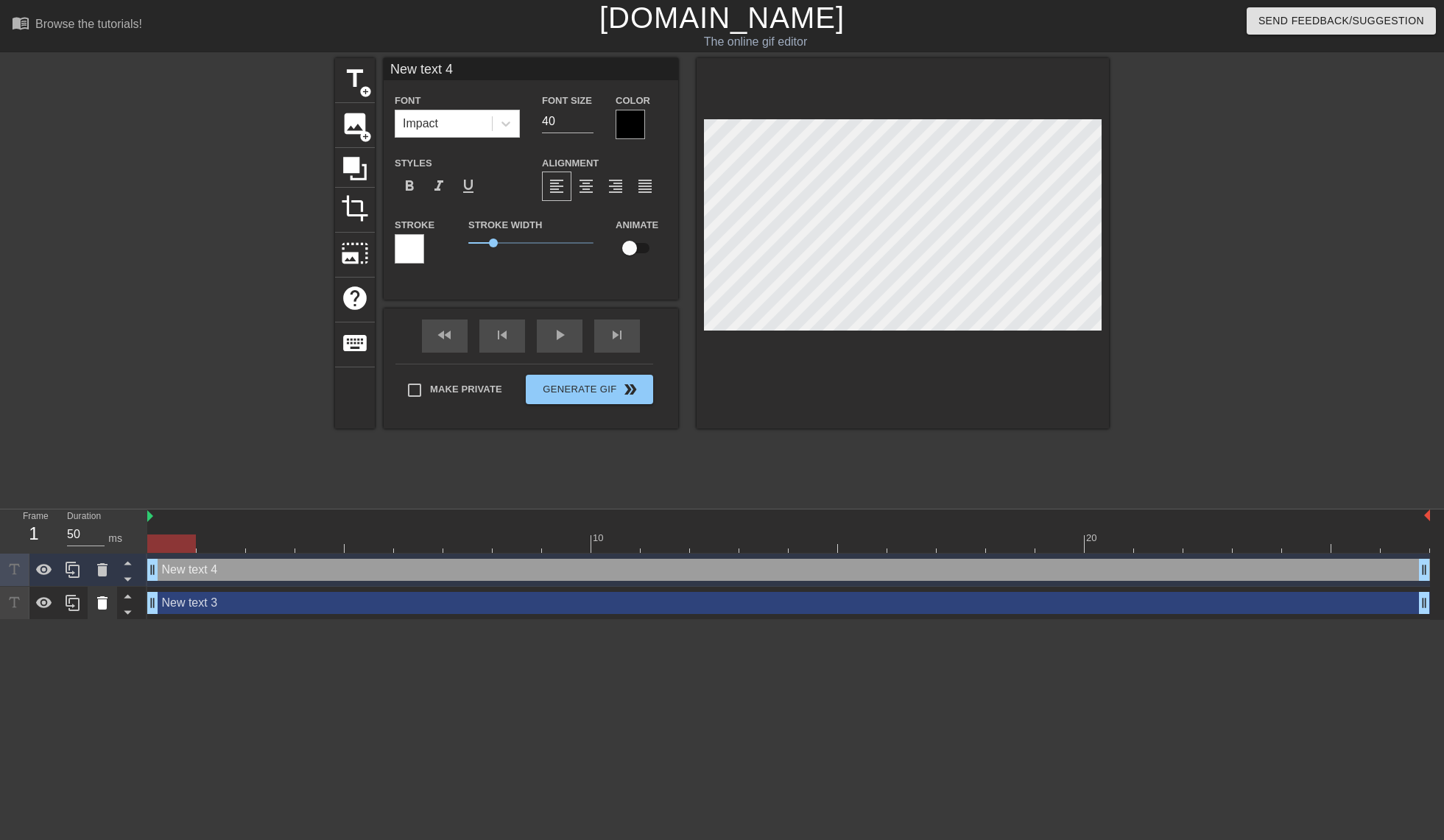
click at [103, 603] on icon at bounding box center [102, 603] width 10 height 13
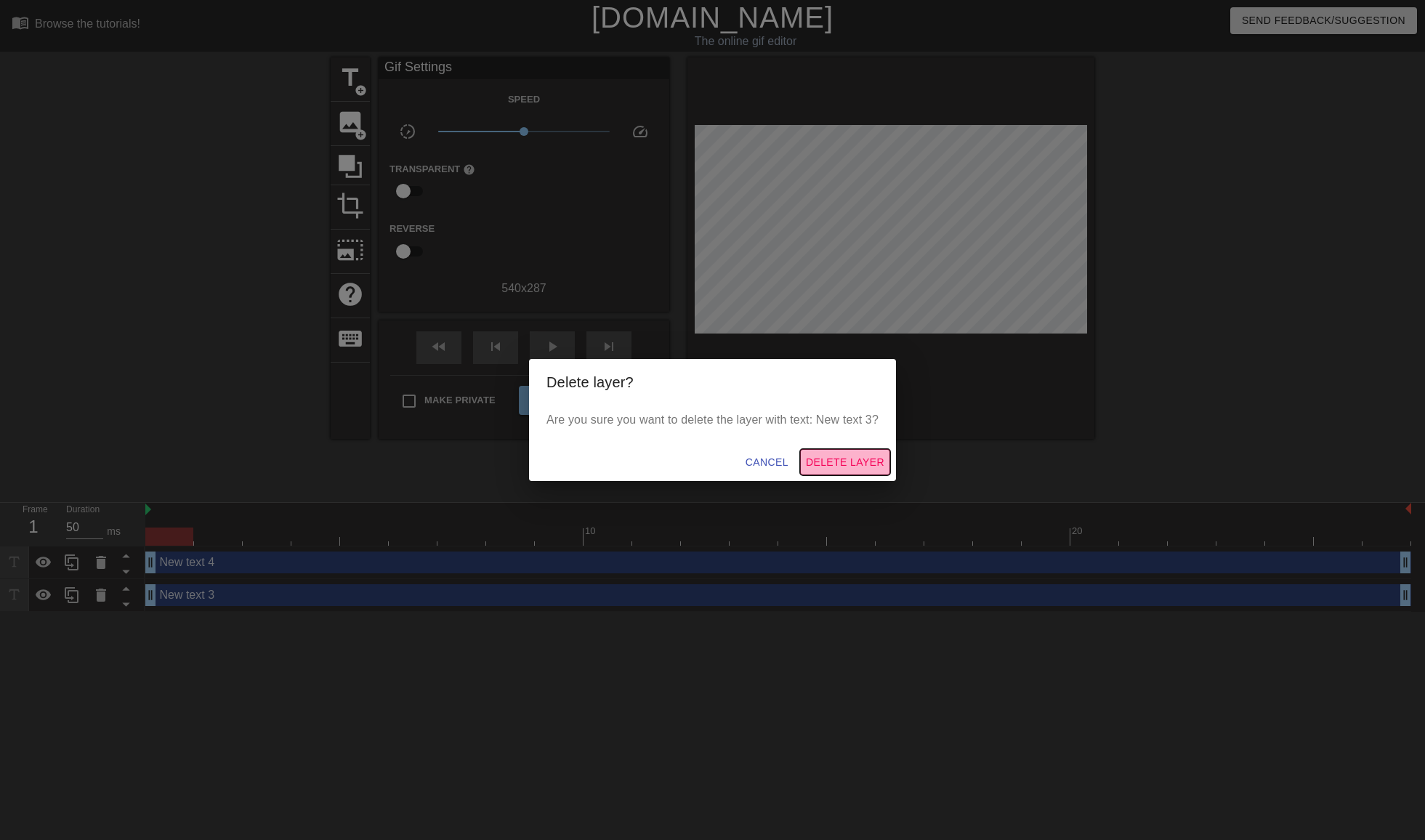
click at [836, 462] on span "Delete Layer" at bounding box center [846, 463] width 78 height 18
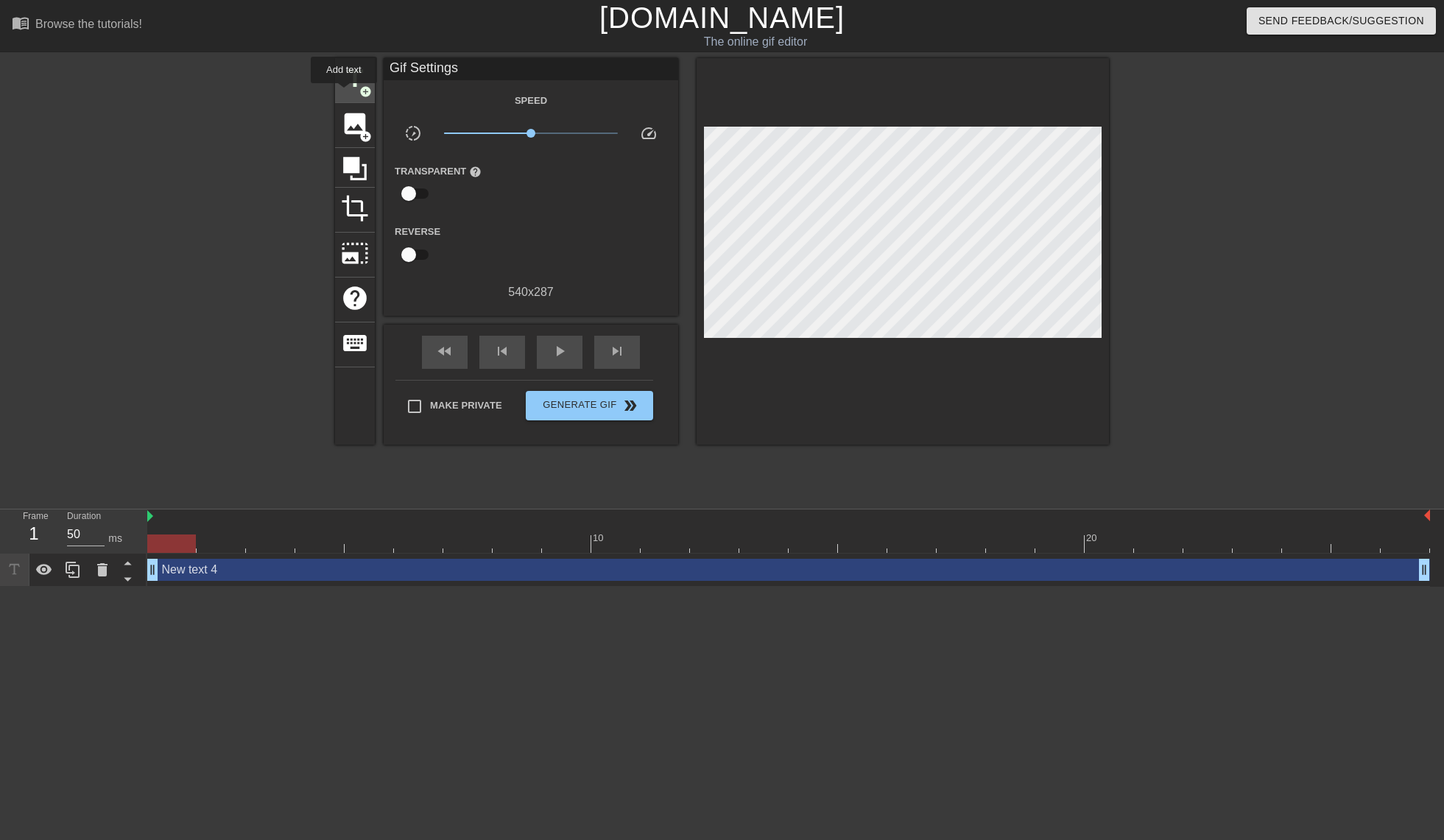
click at [344, 93] on div "title add_circle" at bounding box center [355, 80] width 40 height 45
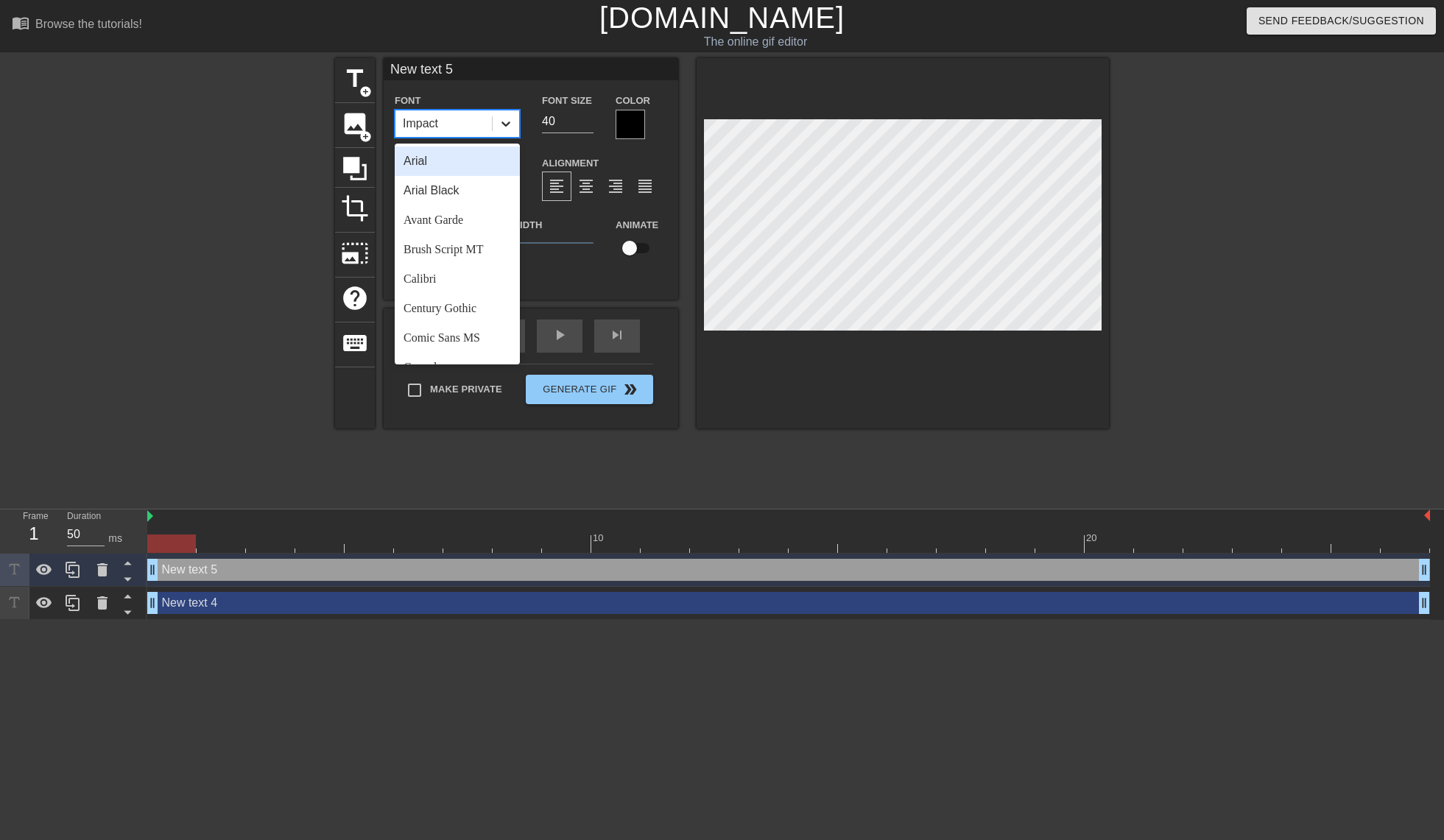
click at [497, 123] on div at bounding box center [506, 124] width 27 height 27
click at [472, 165] on div "Arial" at bounding box center [458, 162] width 126 height 30
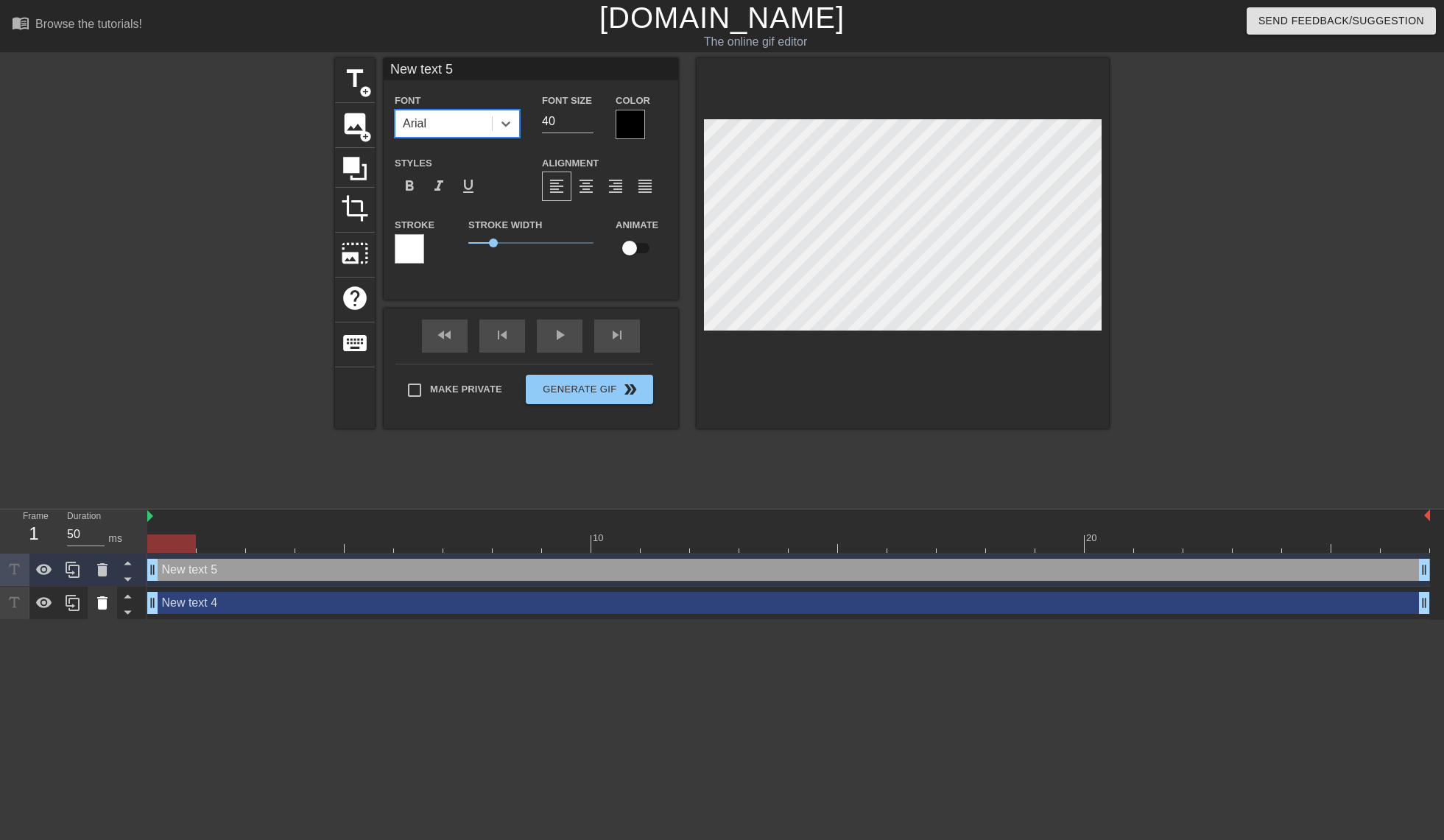
click at [107, 609] on icon at bounding box center [102, 603] width 18 height 18
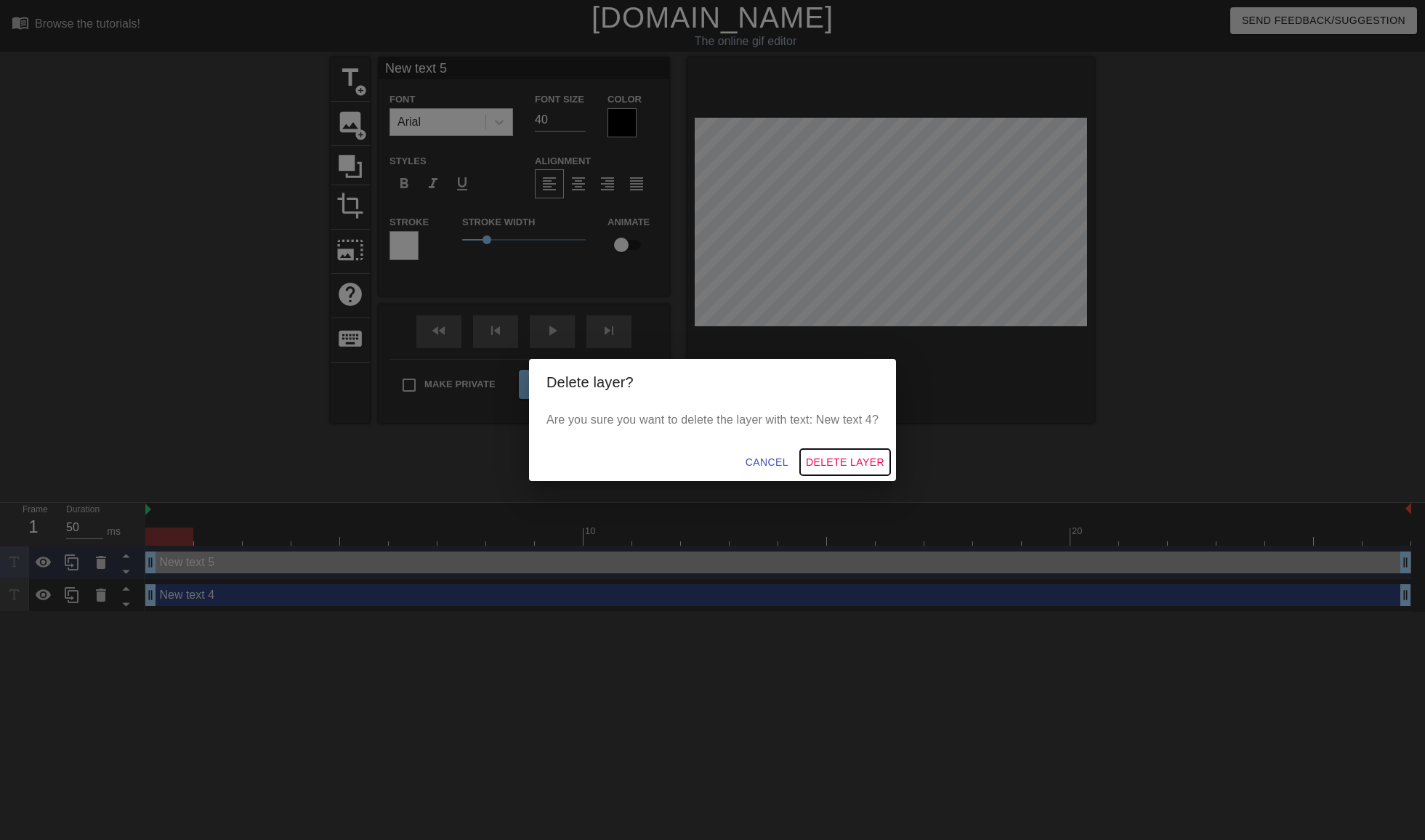
click at [839, 460] on span "Delete Layer" at bounding box center [846, 463] width 78 height 18
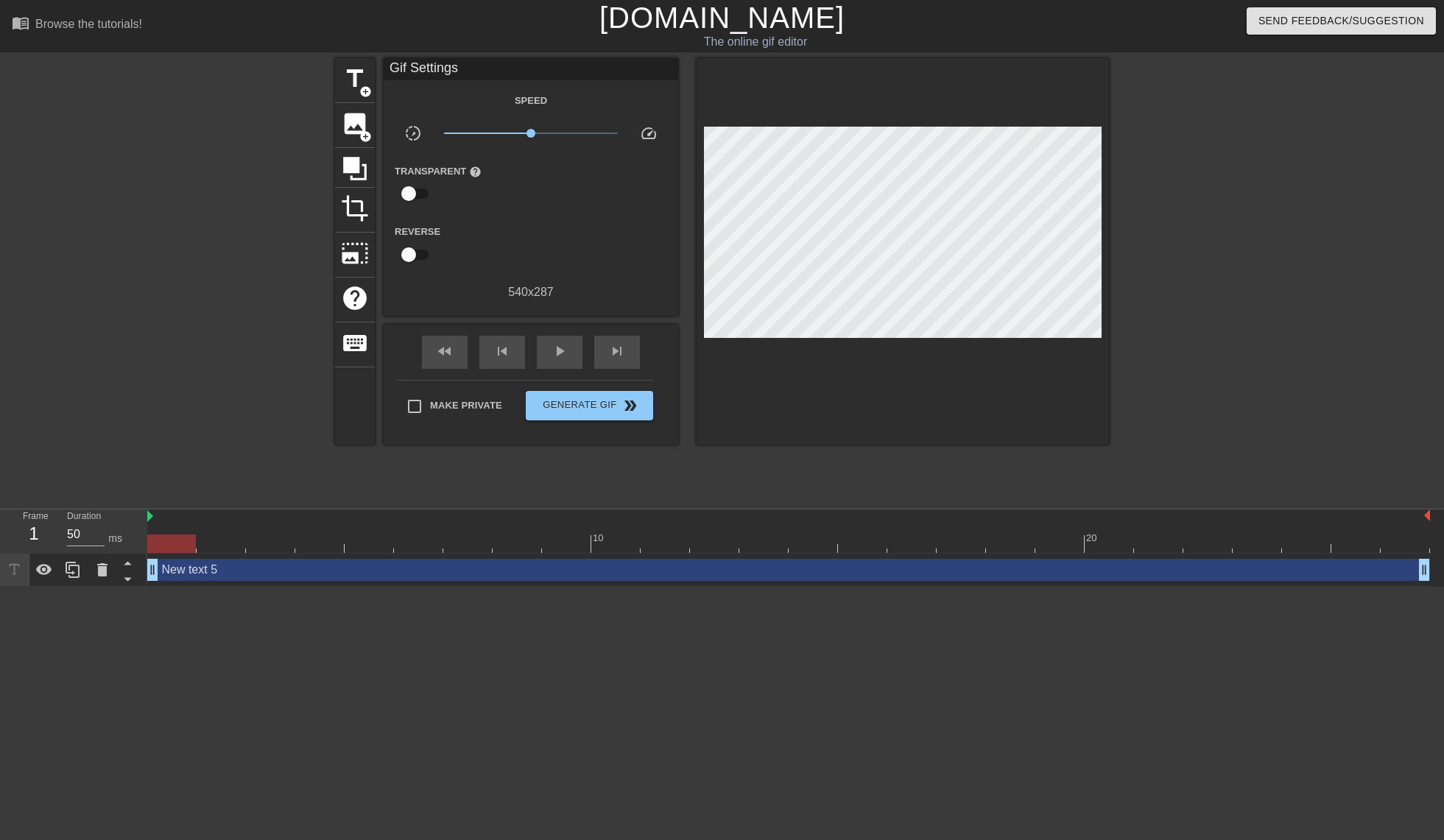
click at [188, 575] on div "New text 5 drag_handle drag_handle" at bounding box center [789, 570] width 1283 height 22
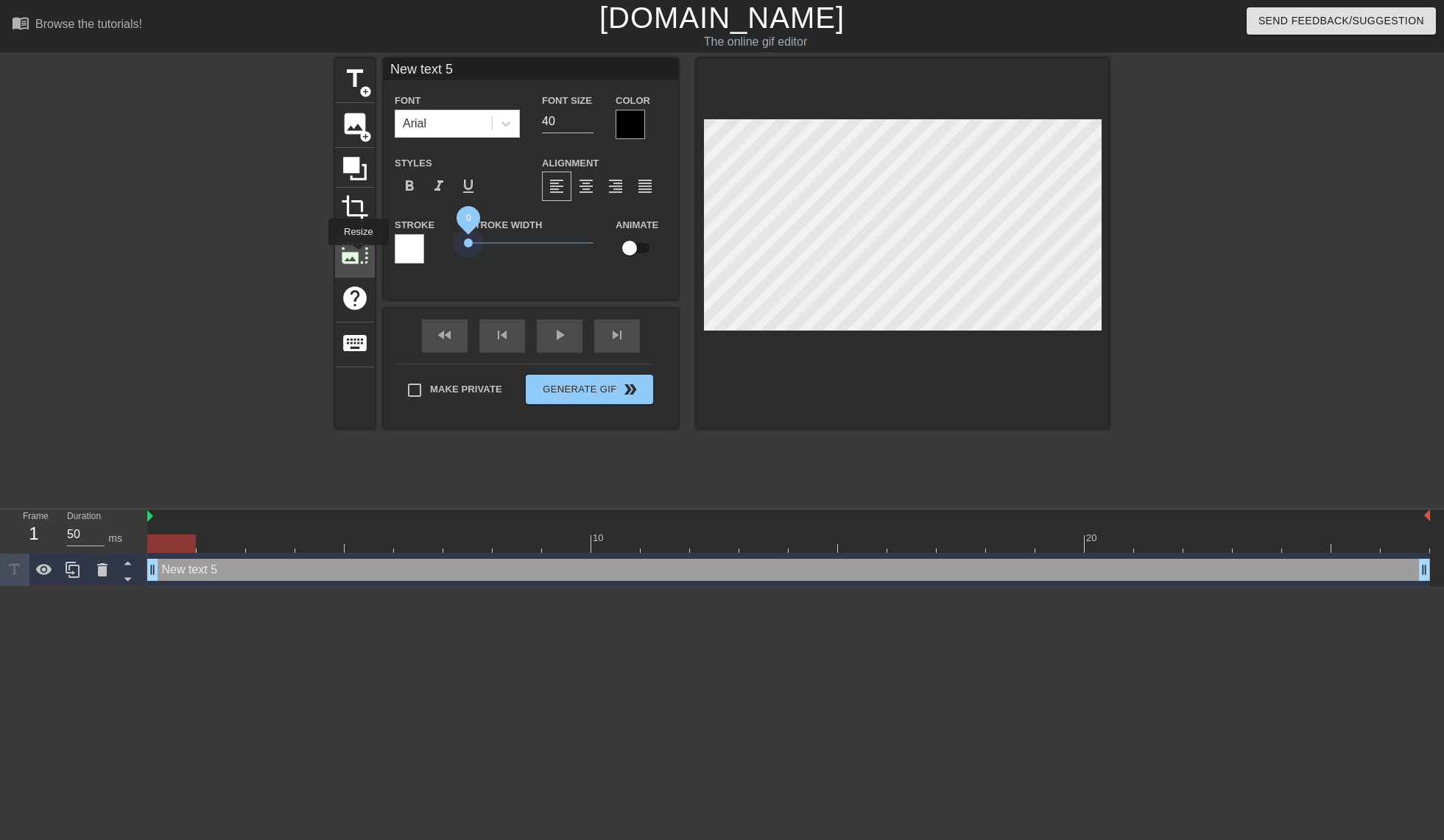
drag, startPoint x: 493, startPoint y: 241, endPoint x: 357, endPoint y: 256, distance: 136.8
click at [357, 256] on div "title add_circle image add_circle crop photo_size_select_large help keyboard Ne…" at bounding box center [722, 243] width 774 height 370
click at [626, 129] on div at bounding box center [631, 125] width 30 height 30
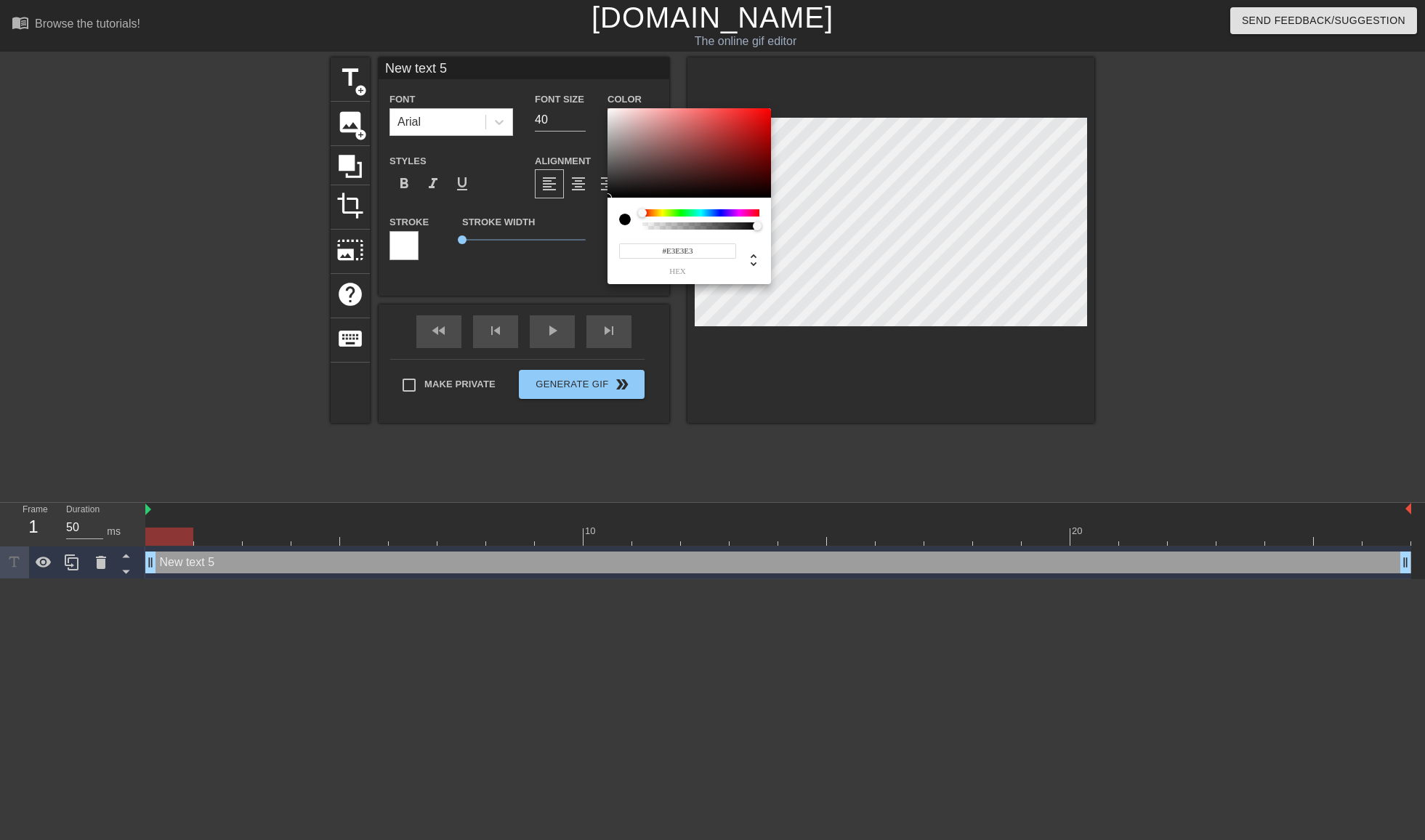
type input "#FFFFFF"
drag, startPoint x: 597, startPoint y: 111, endPoint x: 573, endPoint y: 76, distance: 42.4
click at [573, 76] on div "#FFFFFF hex" at bounding box center [712, 420] width 1425 height 840
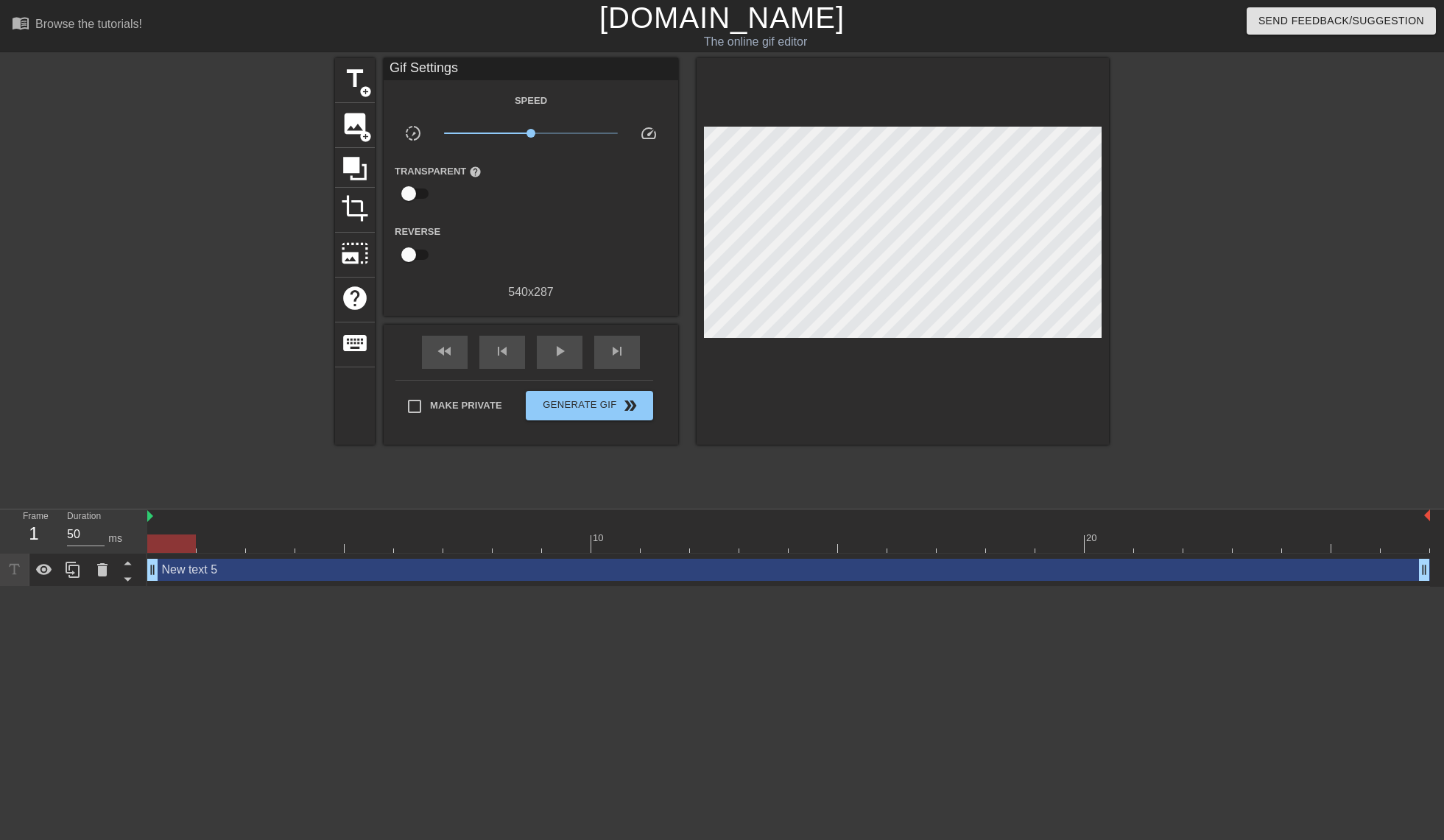
click at [232, 579] on div "New text 5 drag_handle drag_handle" at bounding box center [789, 570] width 1283 height 22
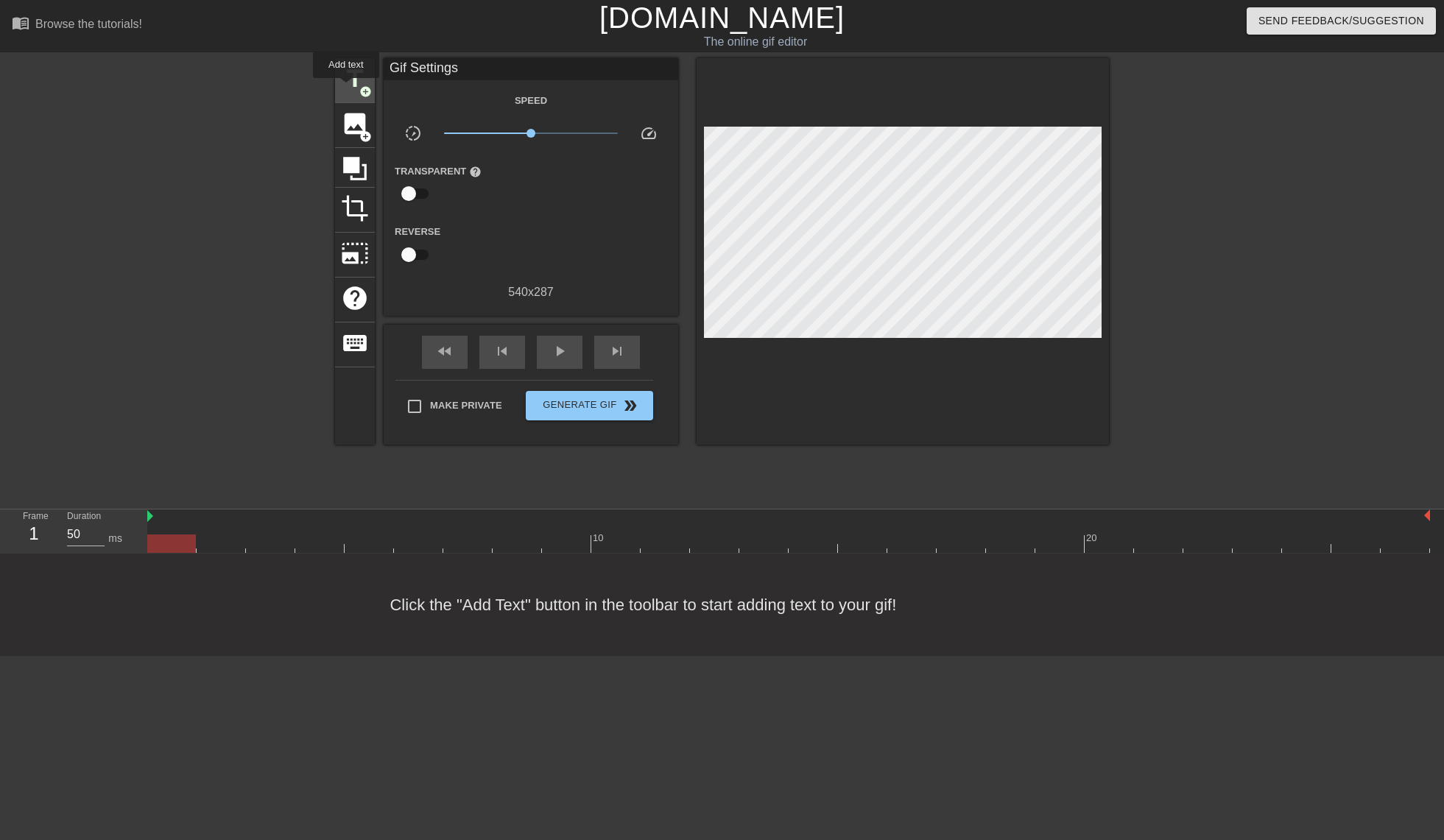
click at [346, 89] on span "title" at bounding box center [355, 78] width 28 height 28
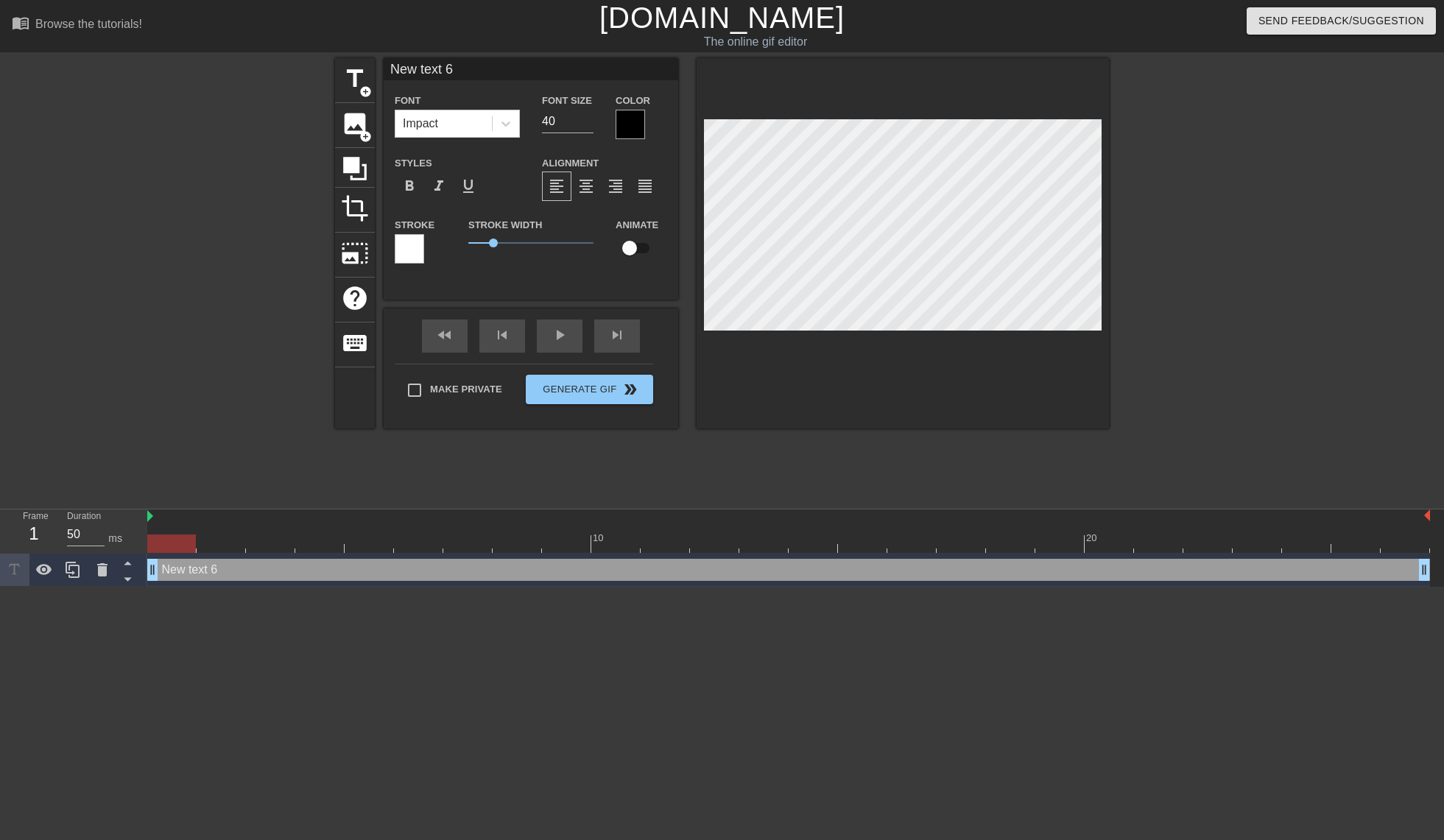
scroll to position [2, 2]
type input "New text"
type textarea "New text"
type input "New text"
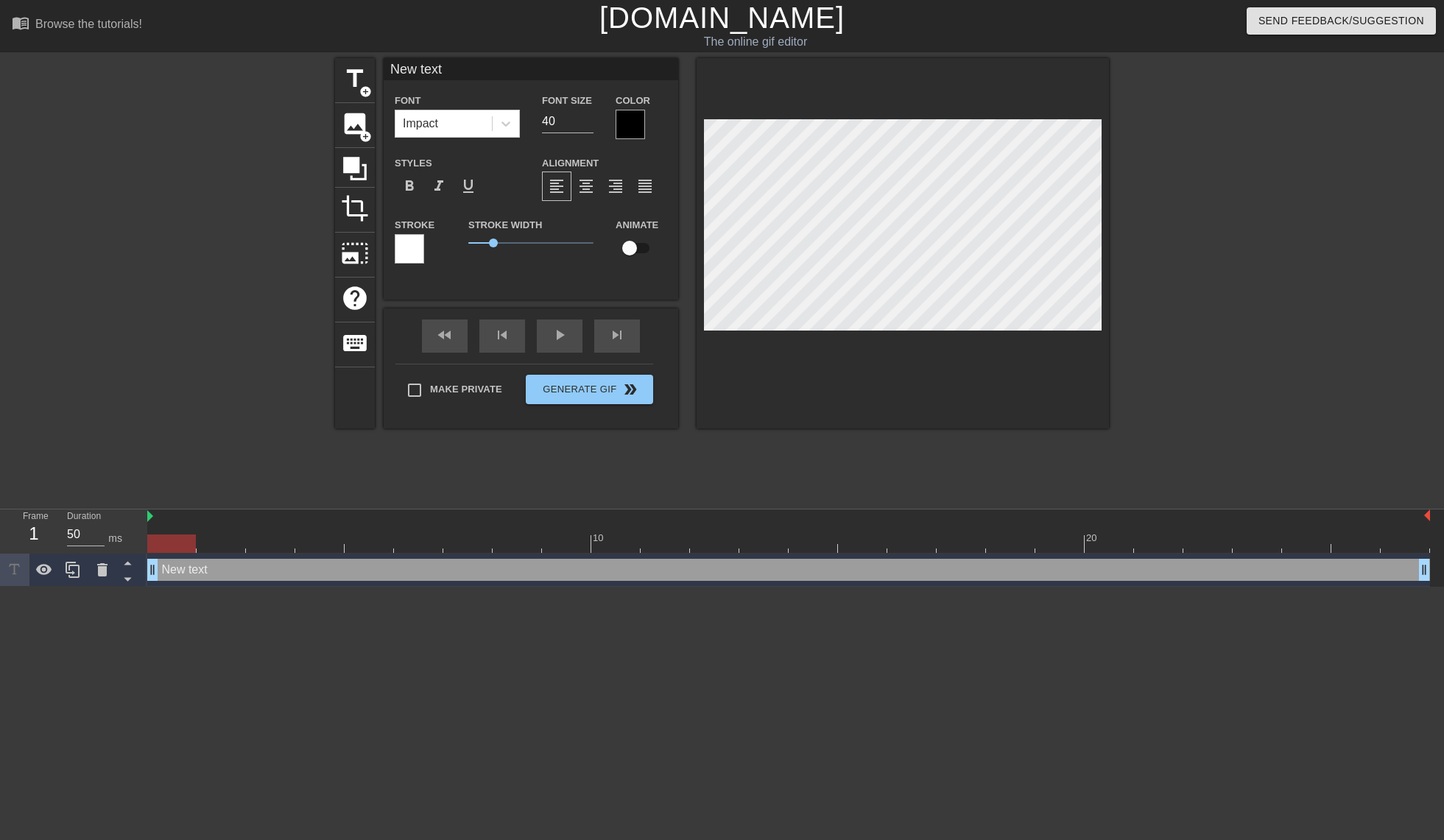
type textarea "New text"
type input "New tex"
type textarea "New tex"
type input "New te"
type textarea "New te"
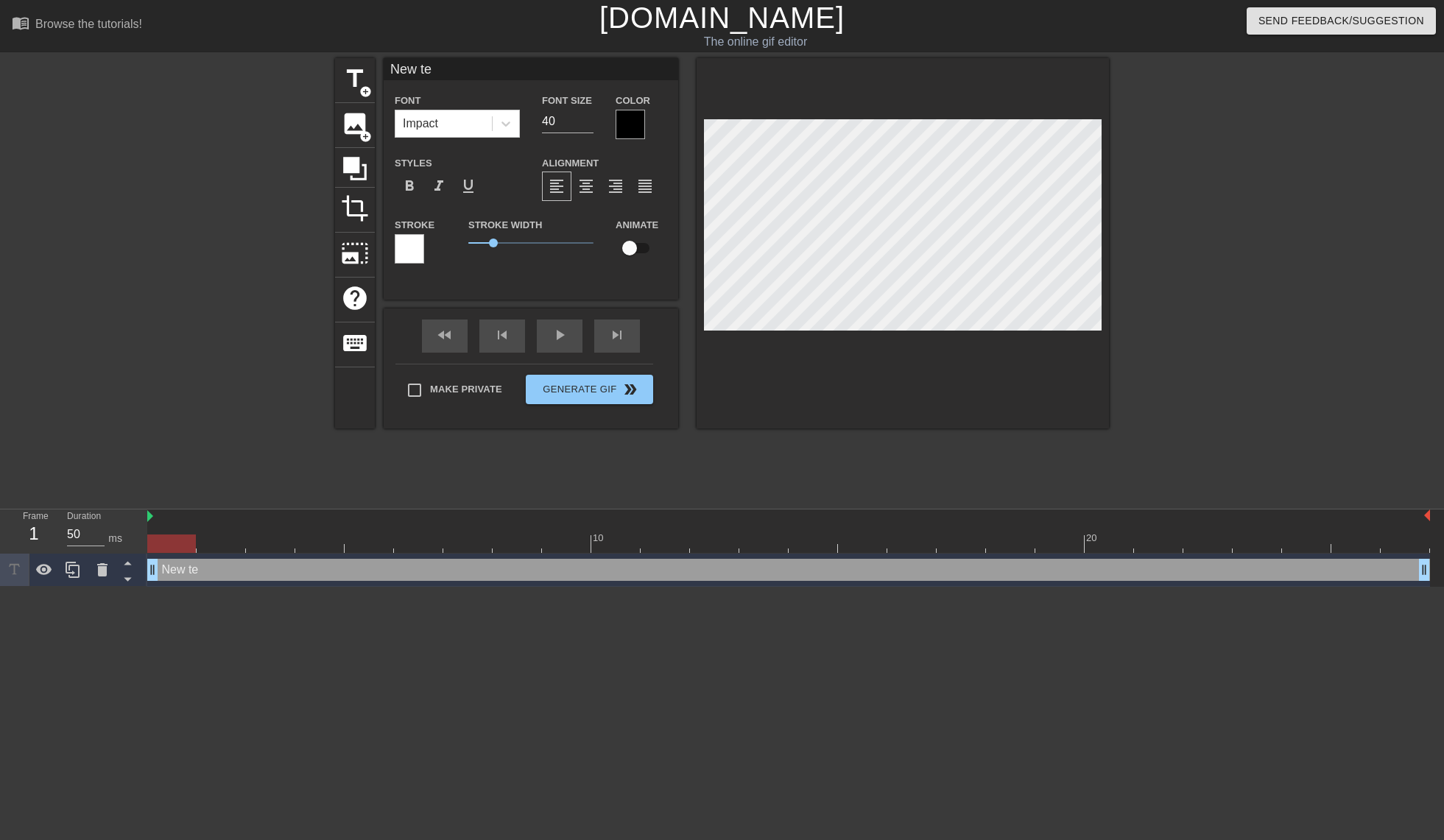
type input "New t"
type textarea "New t"
type input "New"
type textarea "New"
type input "New"
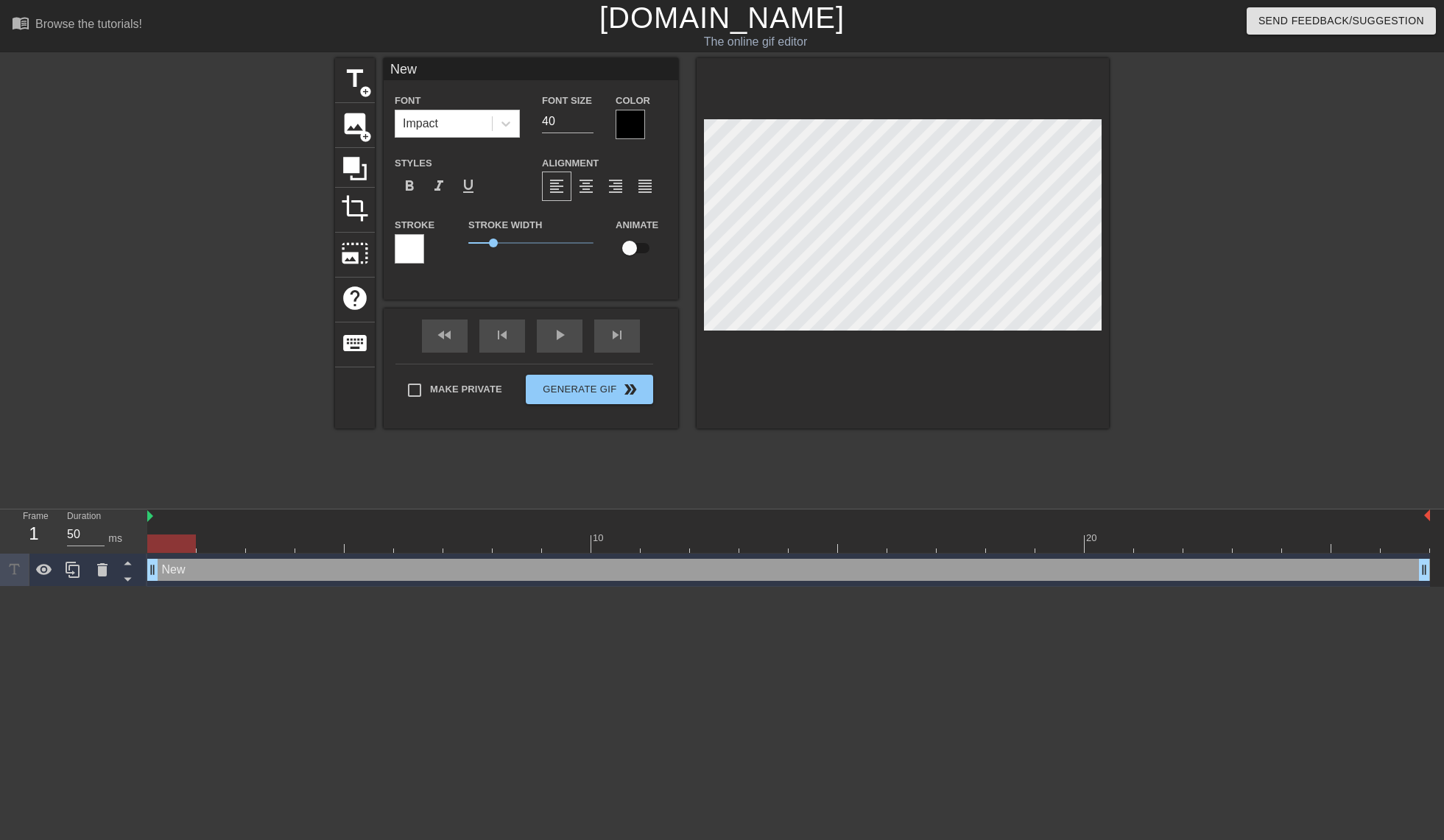
type textarea "New"
type input "Ne"
type textarea "Ne"
type input "N"
type textarea "N"
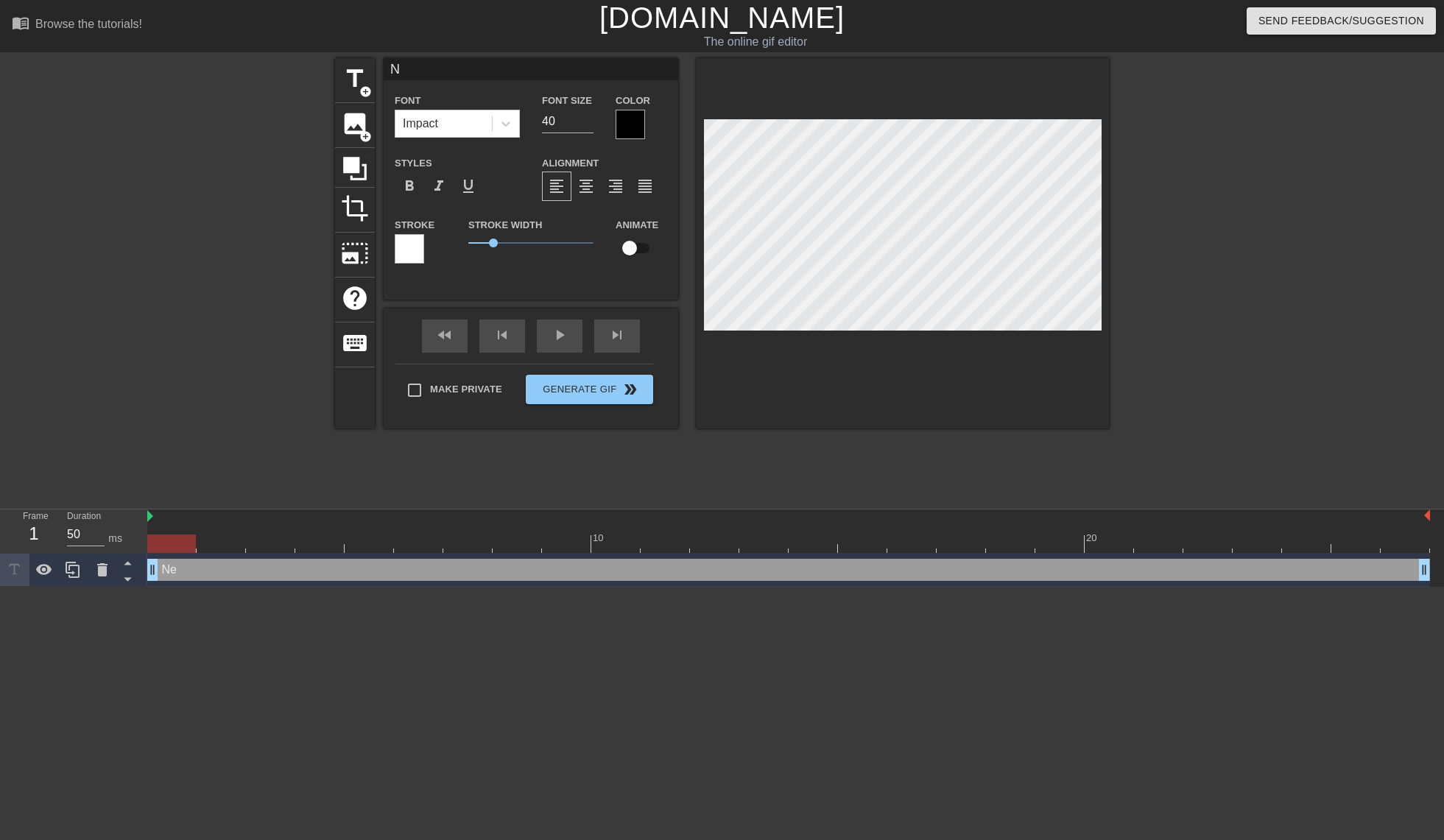
scroll to position [2, 2]
type input "i"
type textarea "i"
type input "i"
type textarea "i"
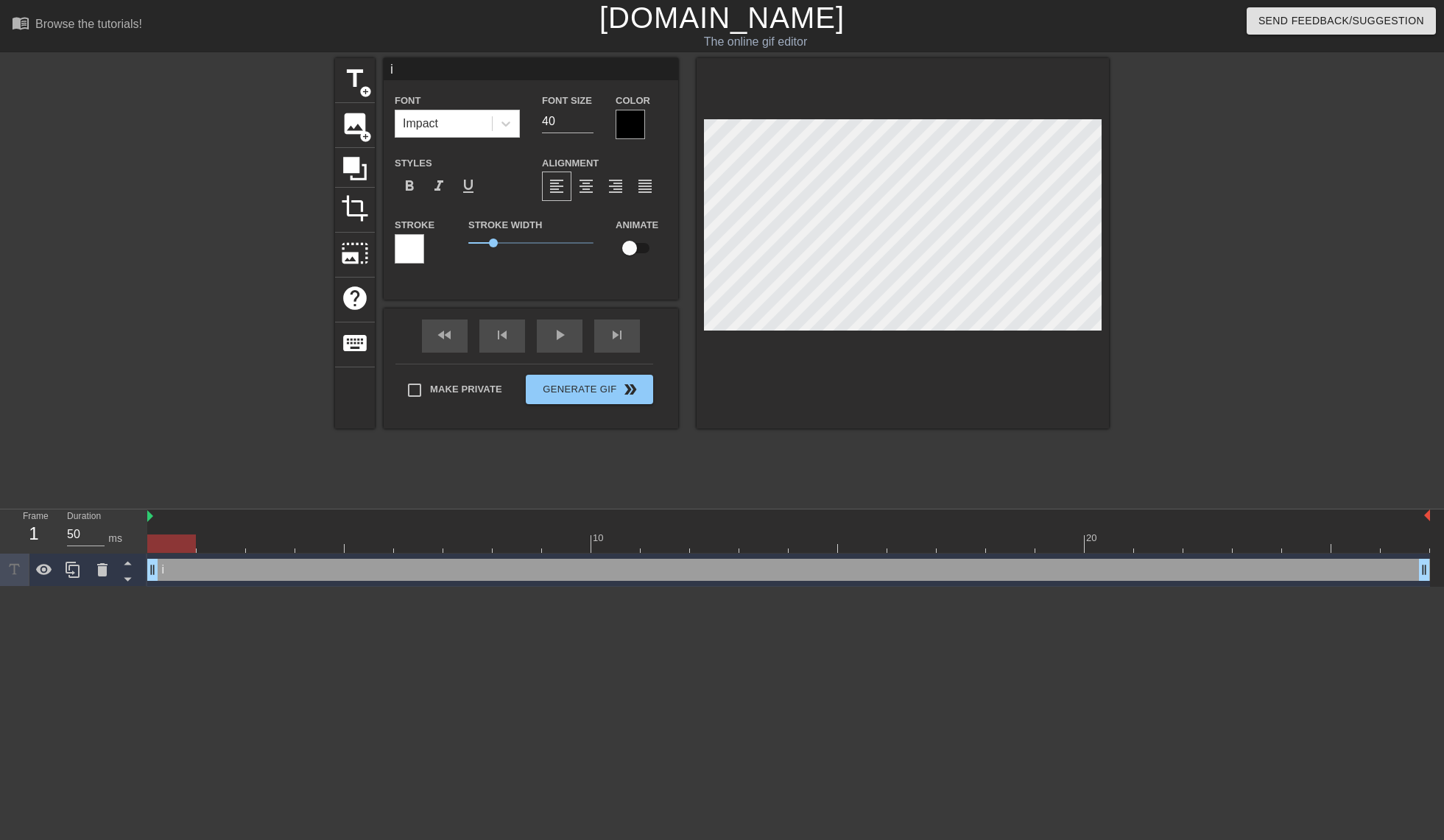
type input "i a"
type textarea "i a"
type input "i am"
type textarea "i am"
type input "i am."
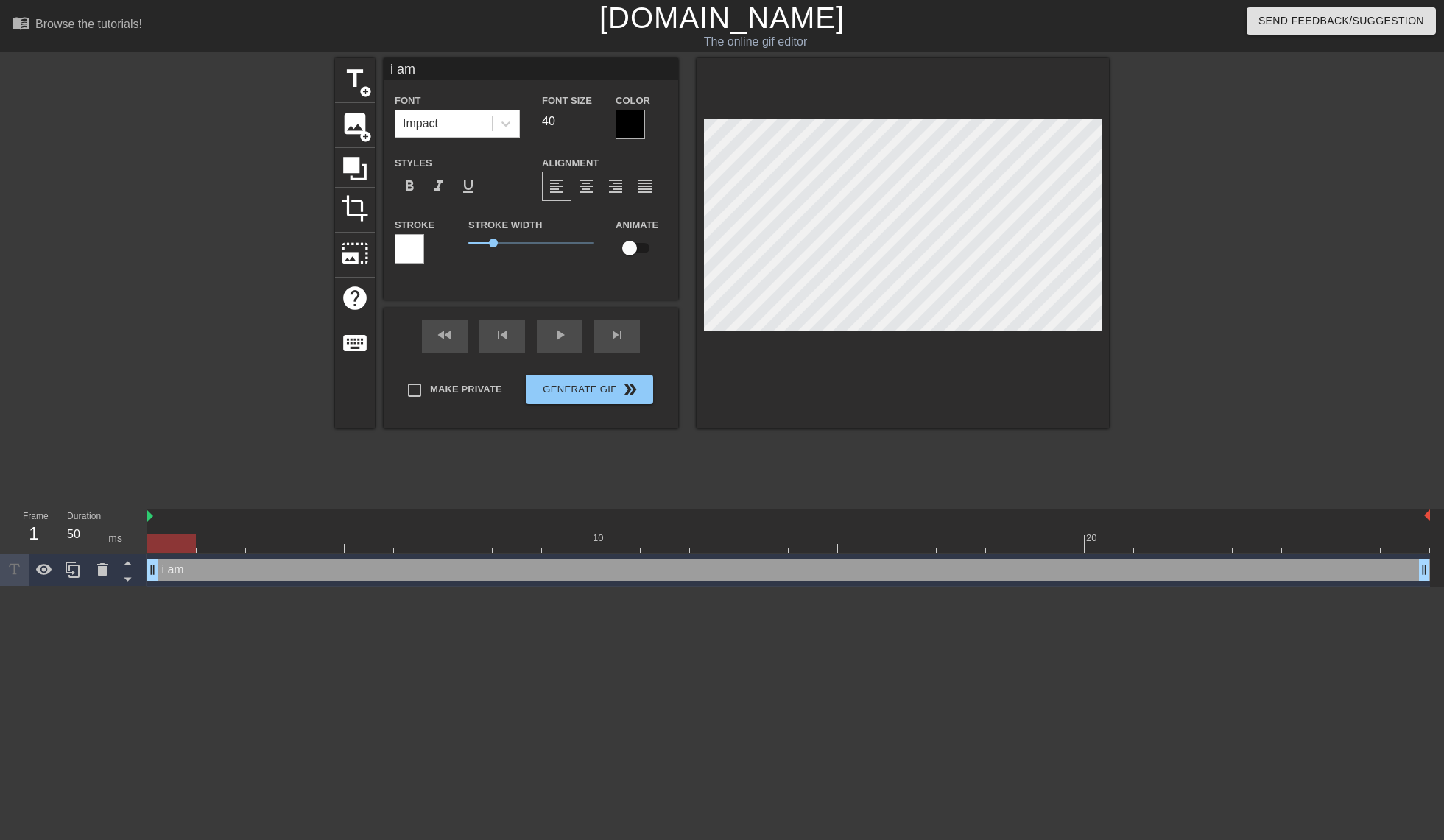
type textarea "i am."
type input "i am.."
type textarea "i am.."
type input "i am..."
type textarea "i am..."
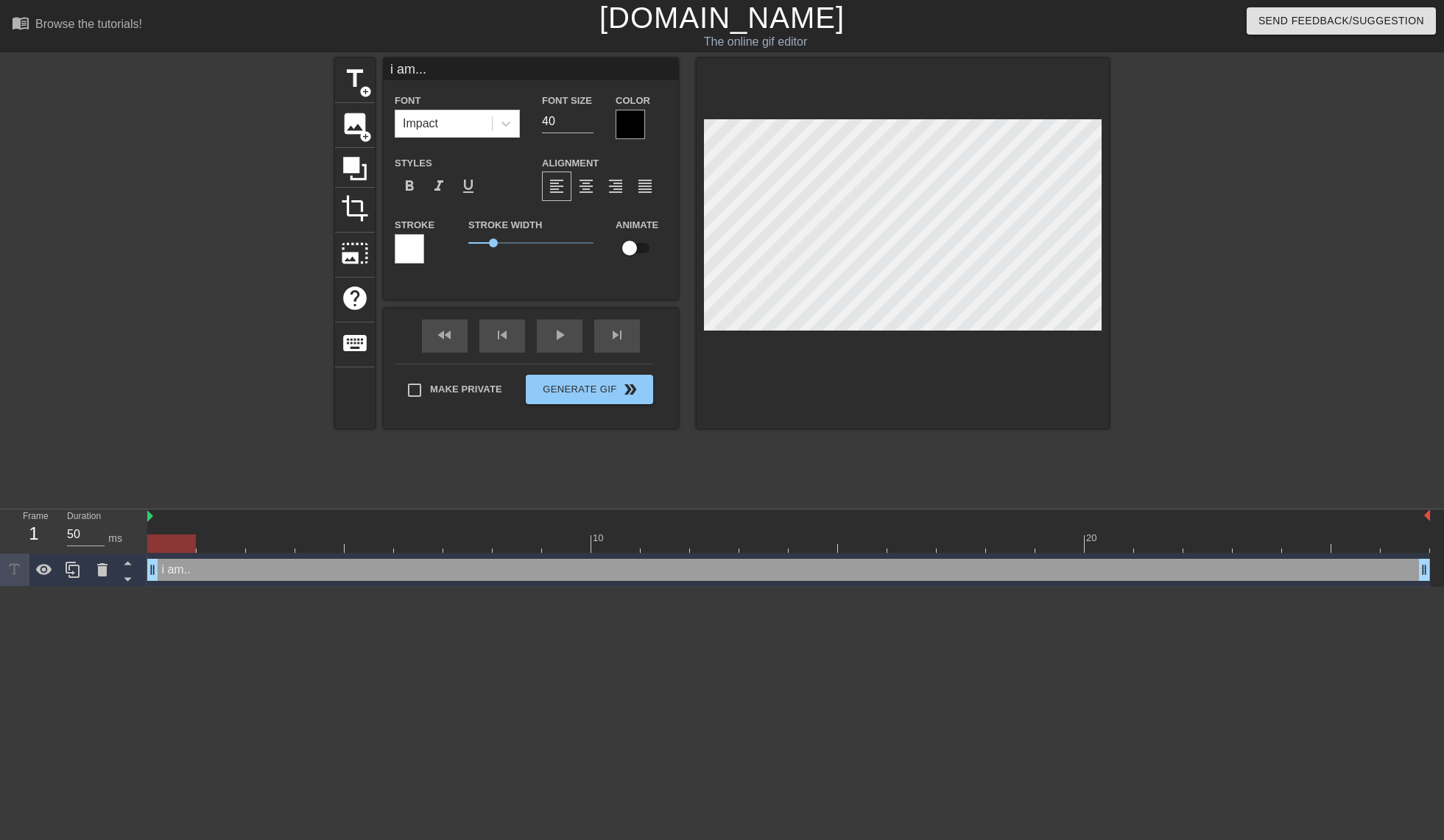
type input "i am..."
type textarea "i am..."
type input "i am... a"
type textarea "i am... a"
type input "i am... am"
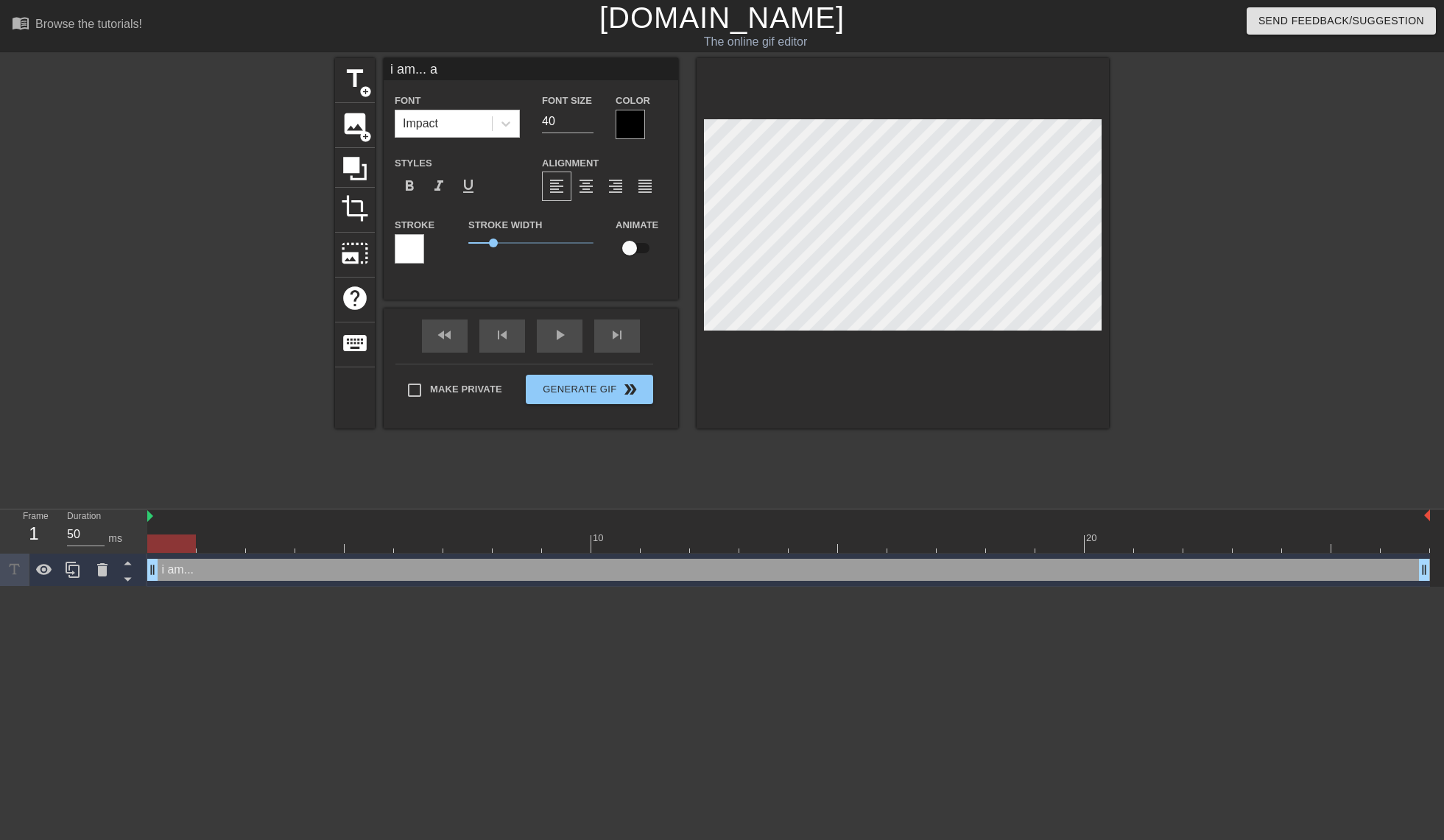
type textarea "i am... am"
type input "i am... amo"
type textarea "i am... amo"
type input "i am... amor"
type textarea "i am... amort"
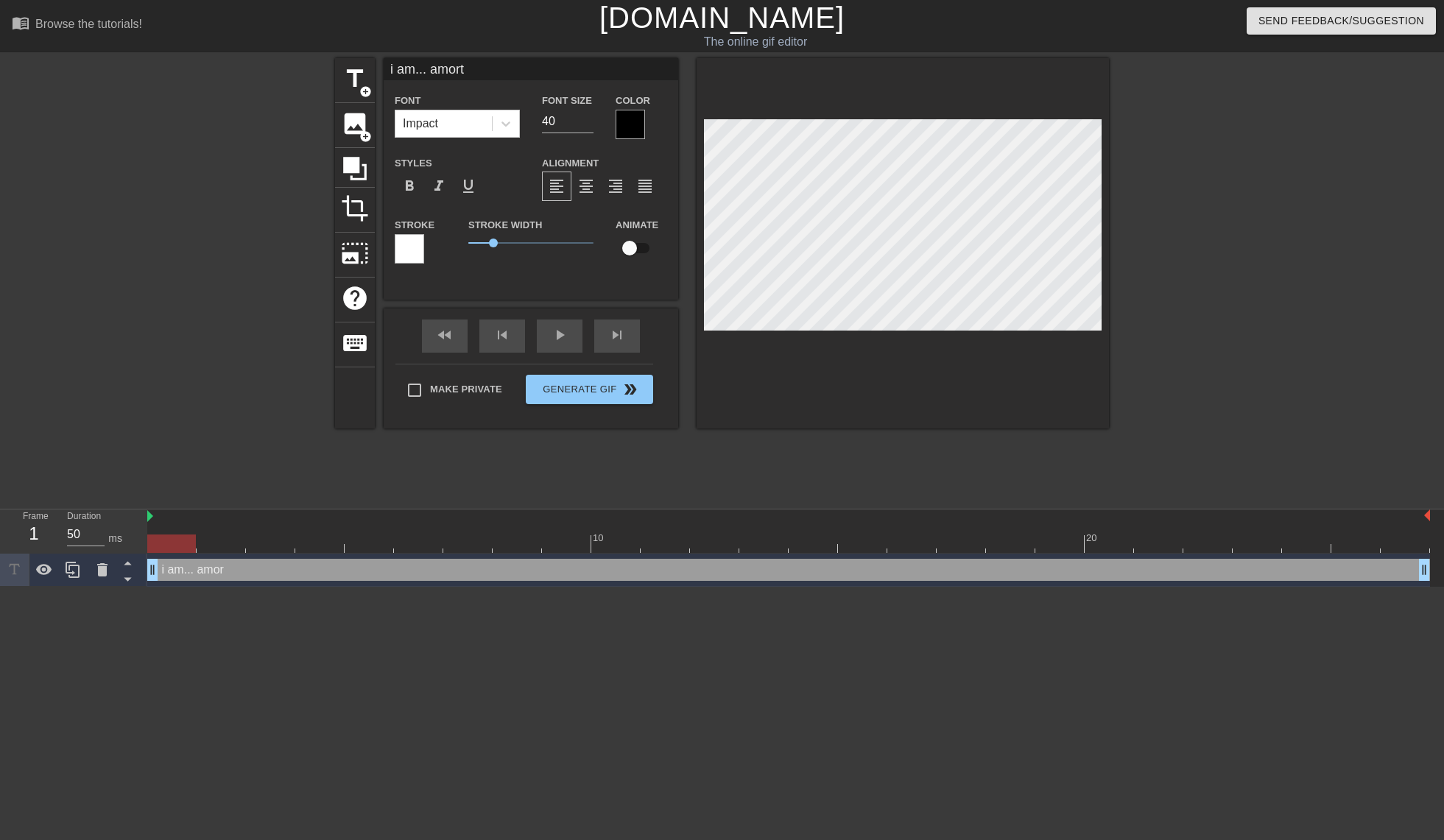
scroll to position [2, 5]
type input "i am... amor"
type textarea "i am... amor"
type input "i am... amory"
type textarea "i am... amory"
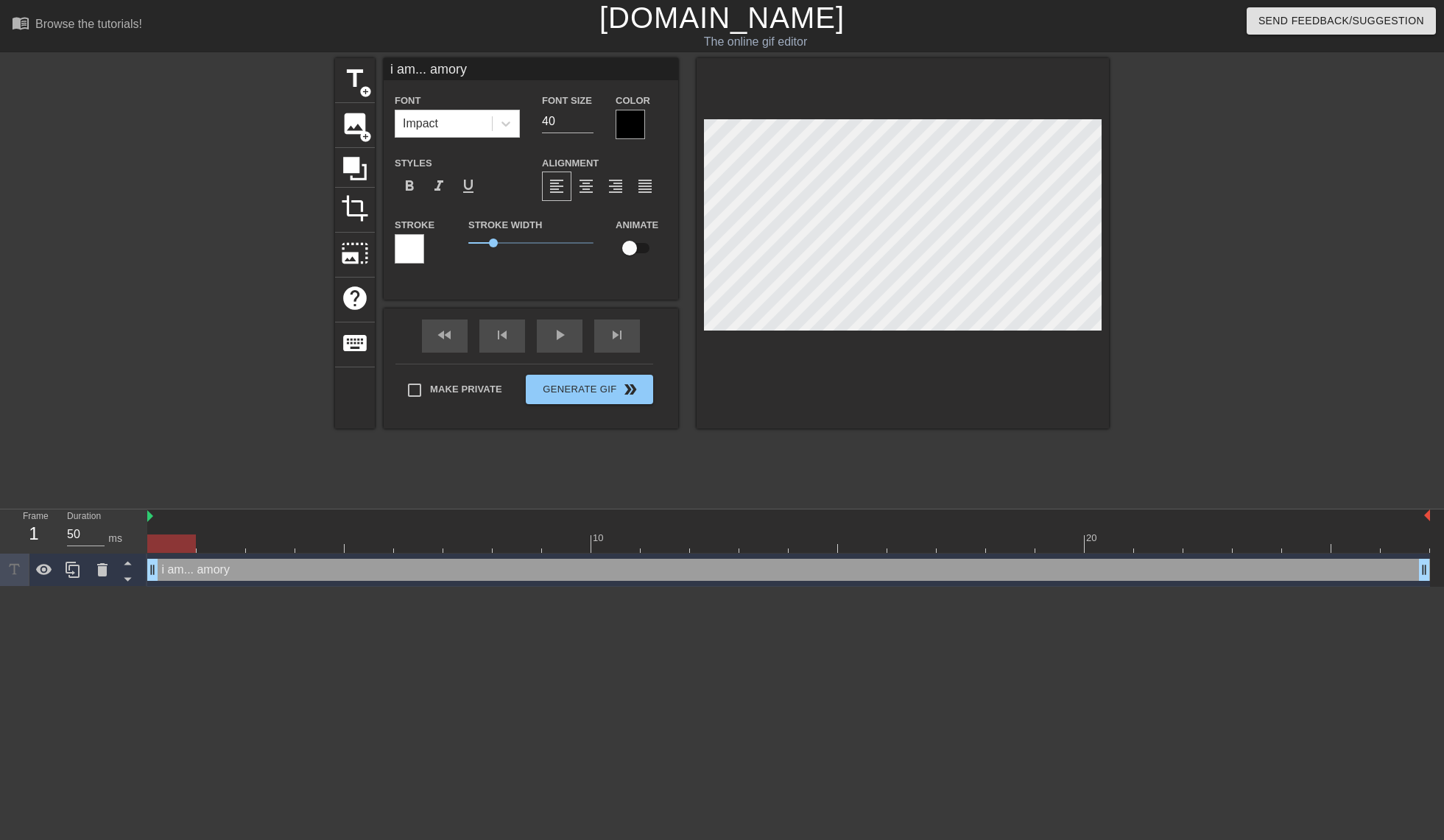
click at [629, 127] on div at bounding box center [631, 125] width 30 height 30
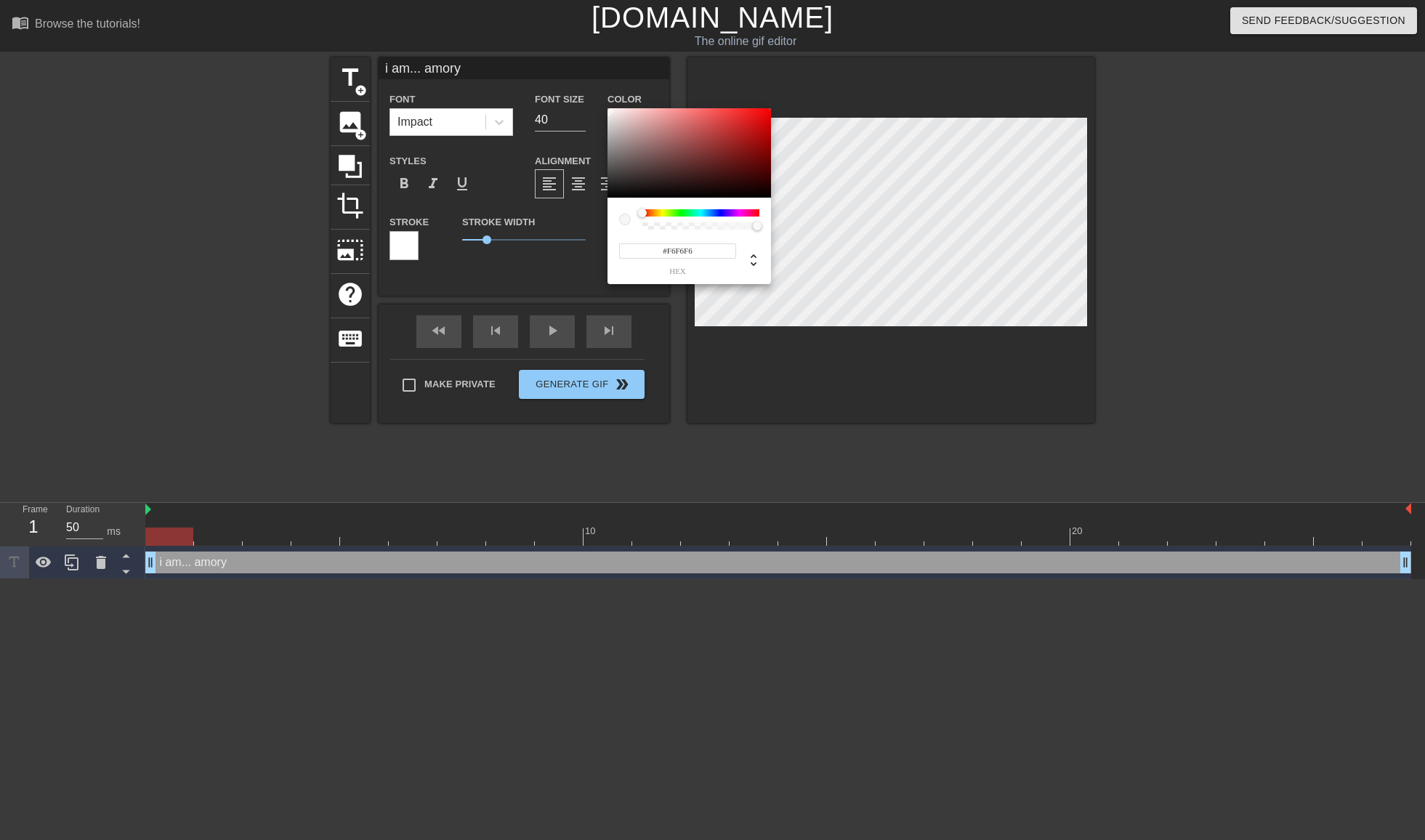
type input "#FFFFFF"
drag, startPoint x: 599, startPoint y: 100, endPoint x: 581, endPoint y: 84, distance: 24.1
click at [581, 84] on div "#FFFFFF hex" at bounding box center [712, 420] width 1425 height 840
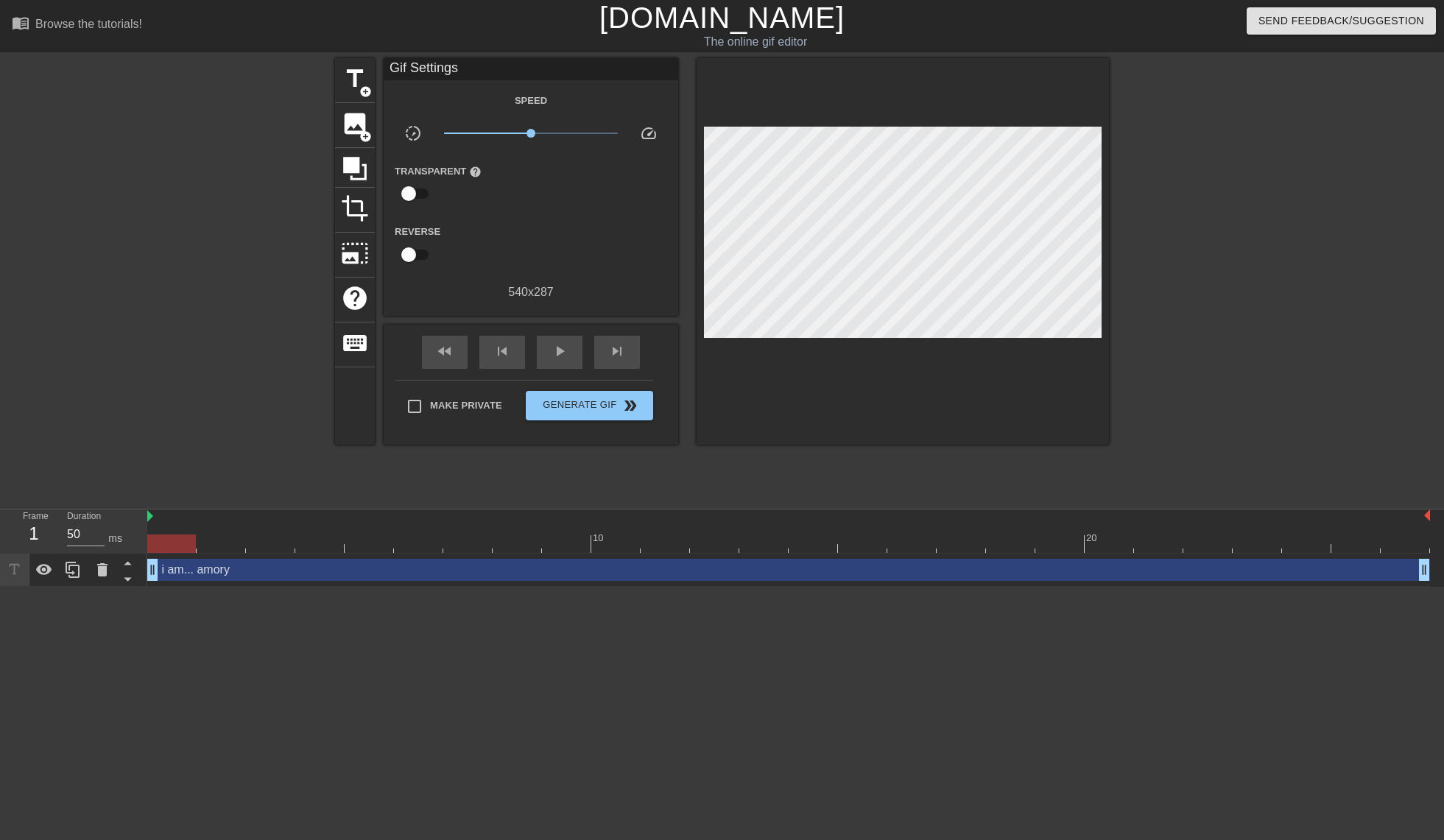
click at [230, 576] on div "i am... amory drag_handle drag_handle" at bounding box center [789, 570] width 1283 height 22
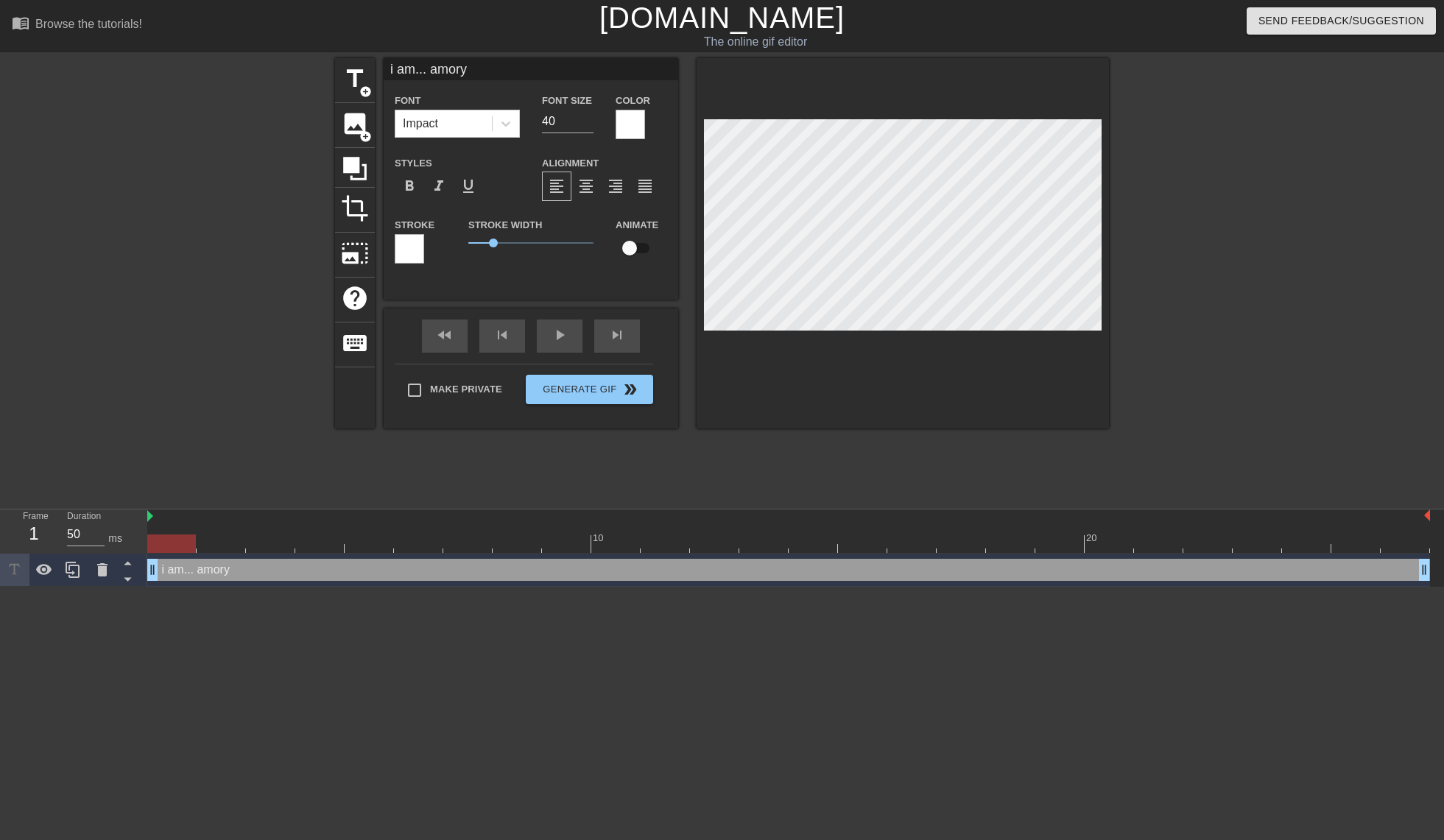
click at [416, 251] on div at bounding box center [410, 249] width 30 height 30
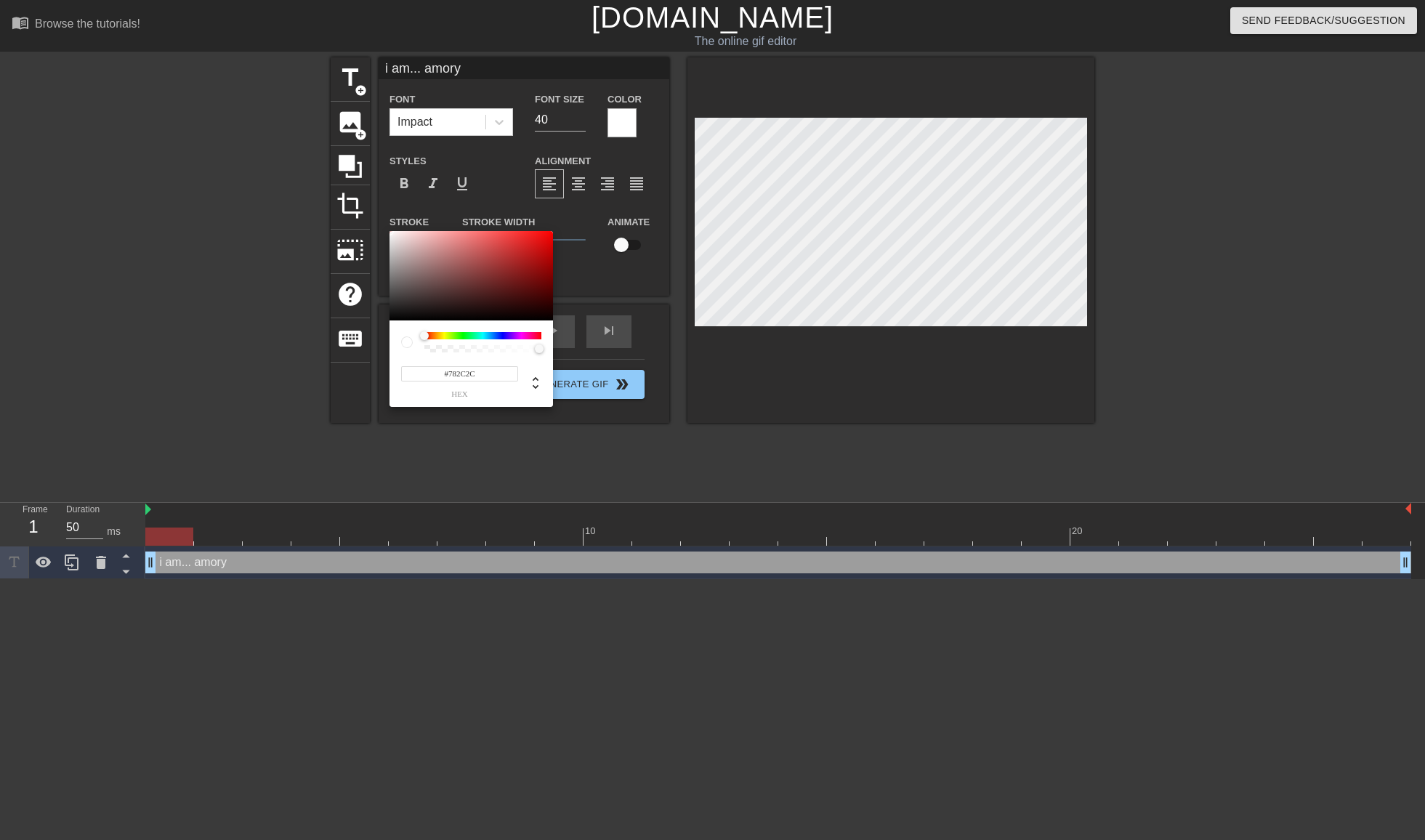
type input "#000000"
drag, startPoint x: 493, startPoint y: 302, endPoint x: 354, endPoint y: 363, distance: 151.8
click at [356, 362] on div "#000000 hex" at bounding box center [712, 420] width 1425 height 840
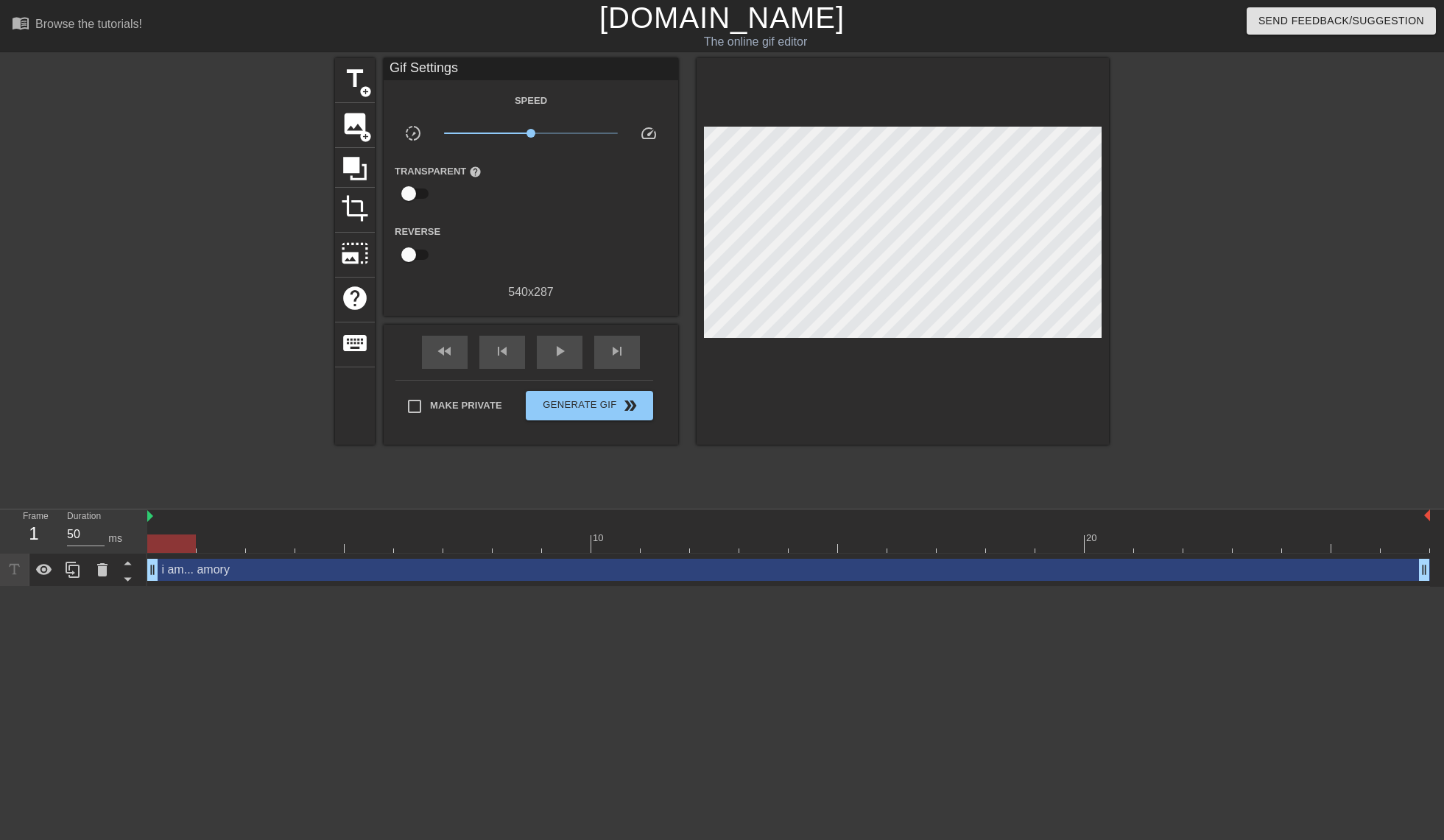
click at [863, 462] on div "title add_circle image add_circle crop photo_size_select_large help keyboard Gi…" at bounding box center [722, 279] width 774 height 442
click at [605, 404] on span "Generate Gif double_arrow" at bounding box center [589, 405] width 115 height 18
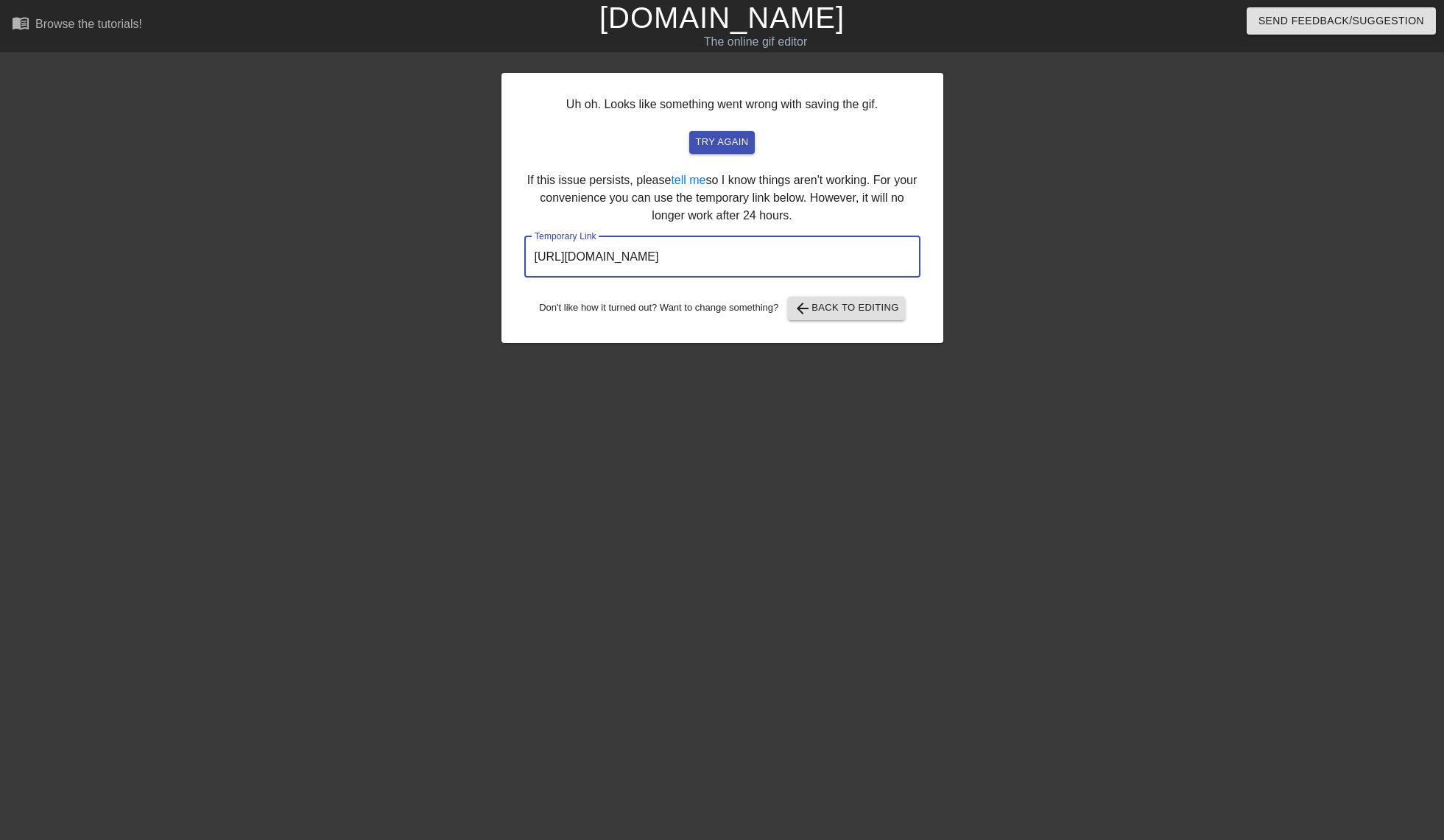
drag, startPoint x: 861, startPoint y: 260, endPoint x: 322, endPoint y: 253, distance: 539.0
click at [323, 253] on div "Uh oh. Looks like something went wrong with saving the gif. try again If this i…" at bounding box center [722, 279] width 1444 height 442
